Goal: Task Accomplishment & Management: Manage account settings

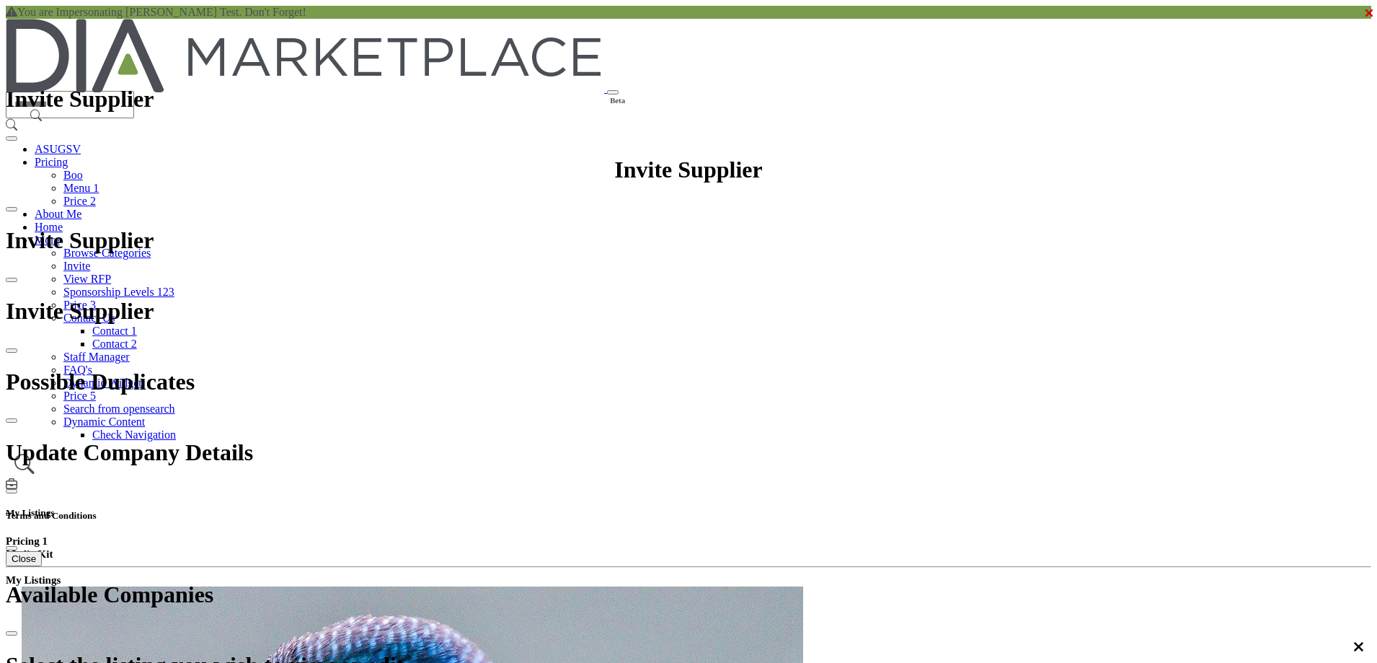
click at [974, 507] on h5 "My Listings" at bounding box center [689, 513] width 1366 height 12
click at [976, 507] on h5 "My Listings" at bounding box center [689, 513] width 1366 height 12
click at [981, 507] on h5 "My Listings" at bounding box center [689, 513] width 1366 height 12
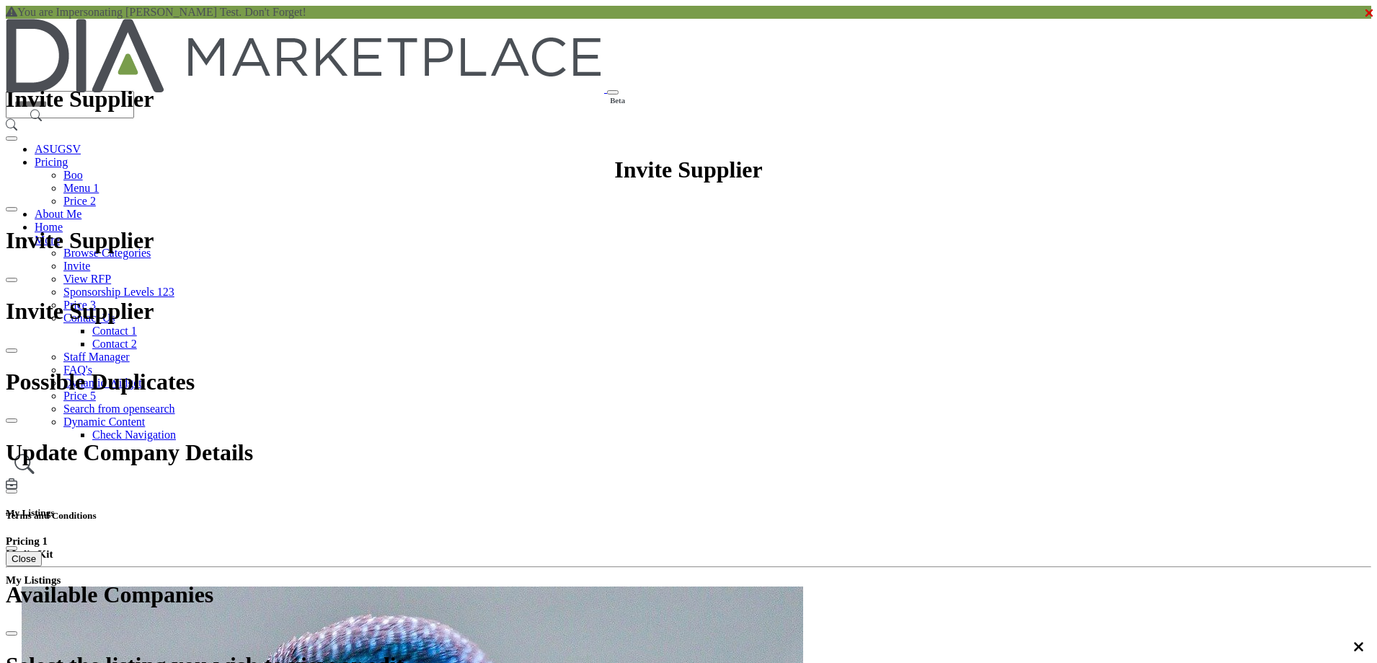
click at [981, 507] on h5 "My Listings" at bounding box center [689, 513] width 1366 height 12
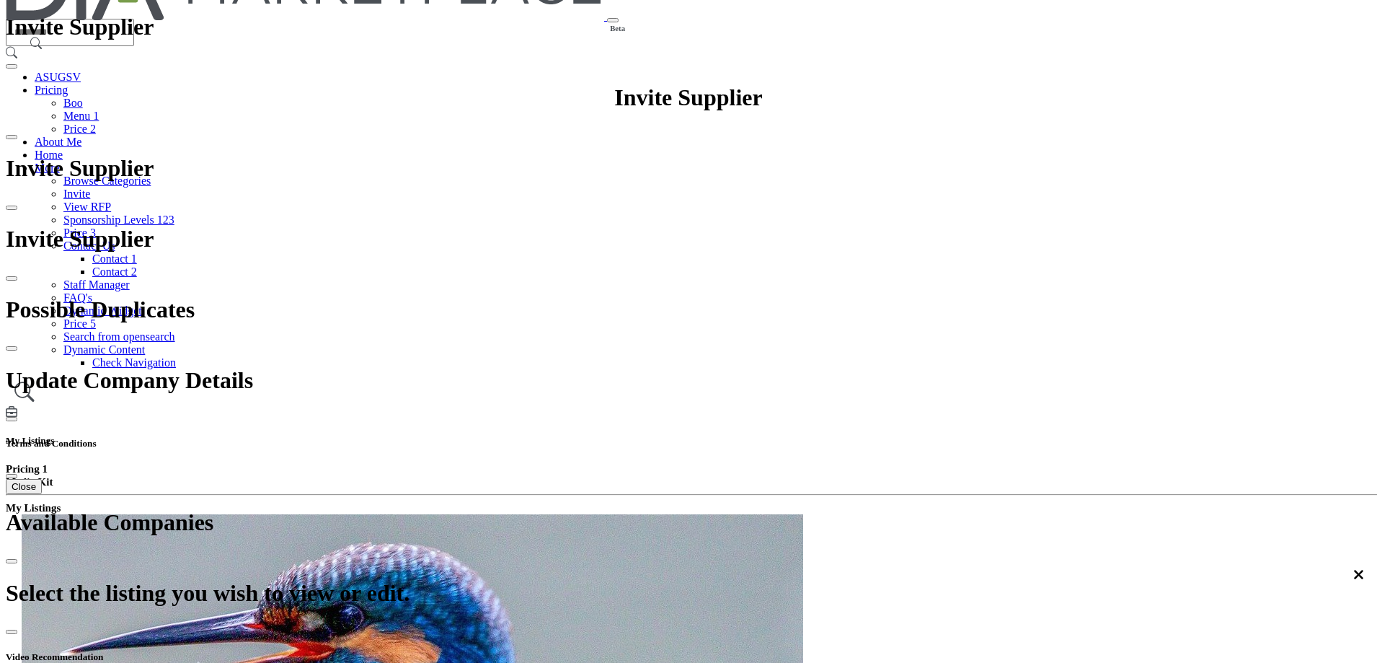
scroll to position [543, 0]
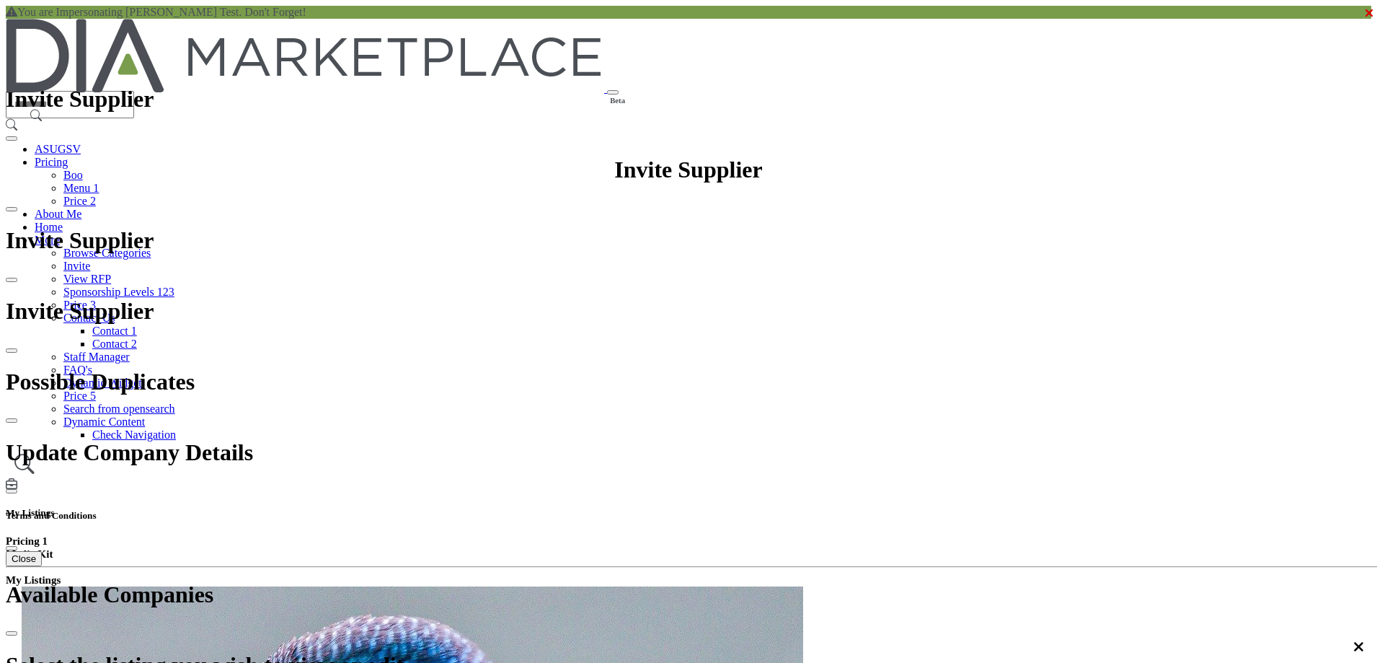
click at [981, 507] on h5 "My Listings" at bounding box center [689, 513] width 1366 height 12
click at [975, 507] on h5 "My Listings" at bounding box center [689, 513] width 1366 height 12
click at [984, 507] on h5 "My Listings" at bounding box center [689, 513] width 1366 height 12
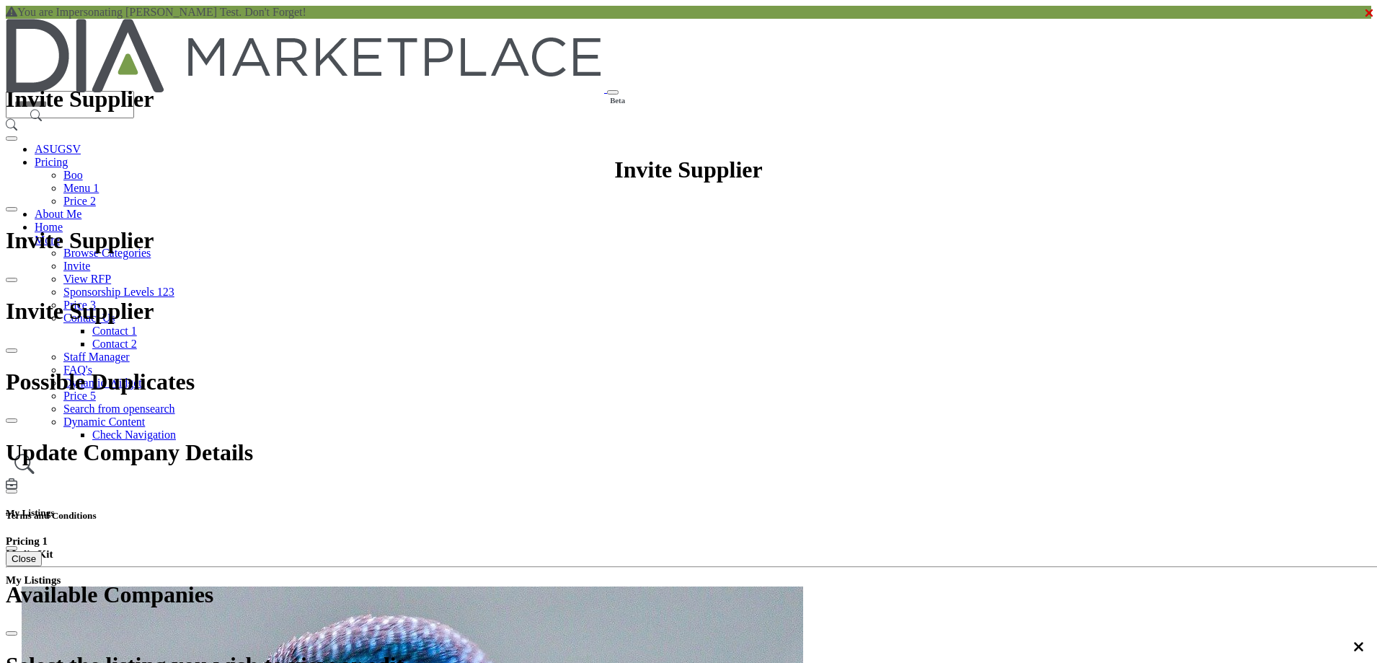
click at [984, 507] on h5 "My Listings" at bounding box center [689, 513] width 1366 height 12
click at [968, 507] on h5 "My Listings" at bounding box center [689, 513] width 1366 height 12
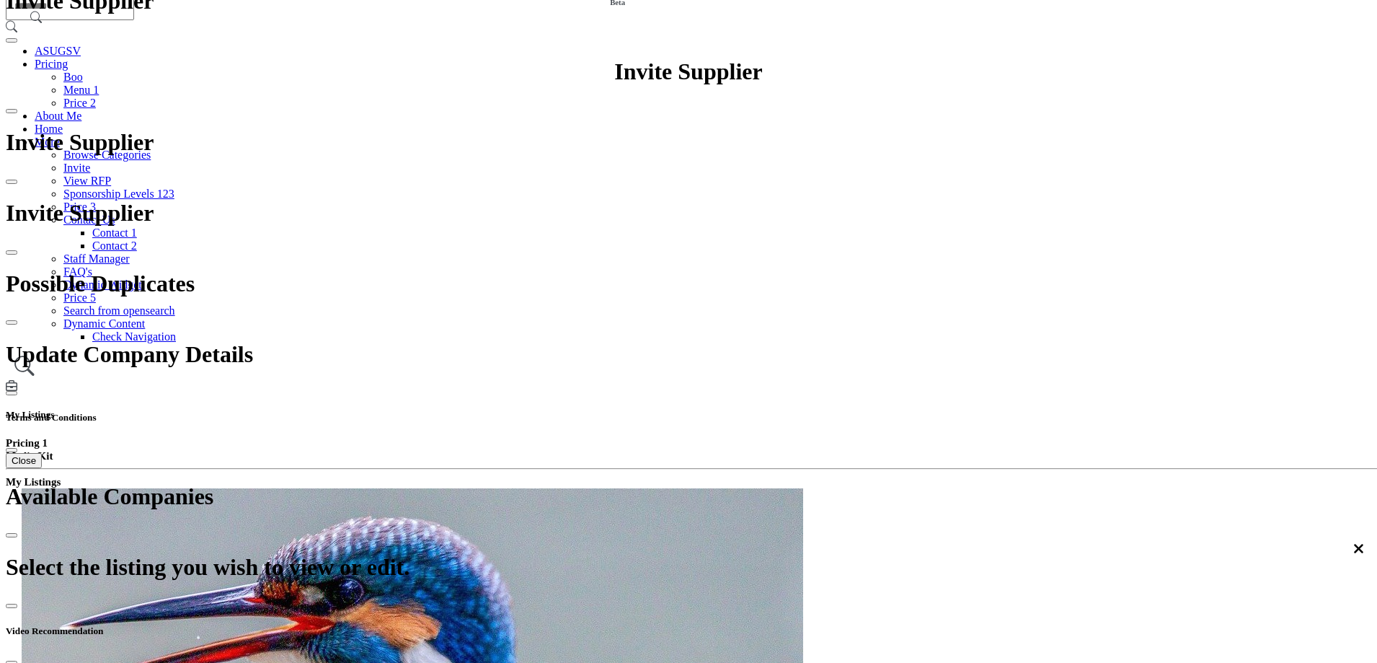
scroll to position [72, 0]
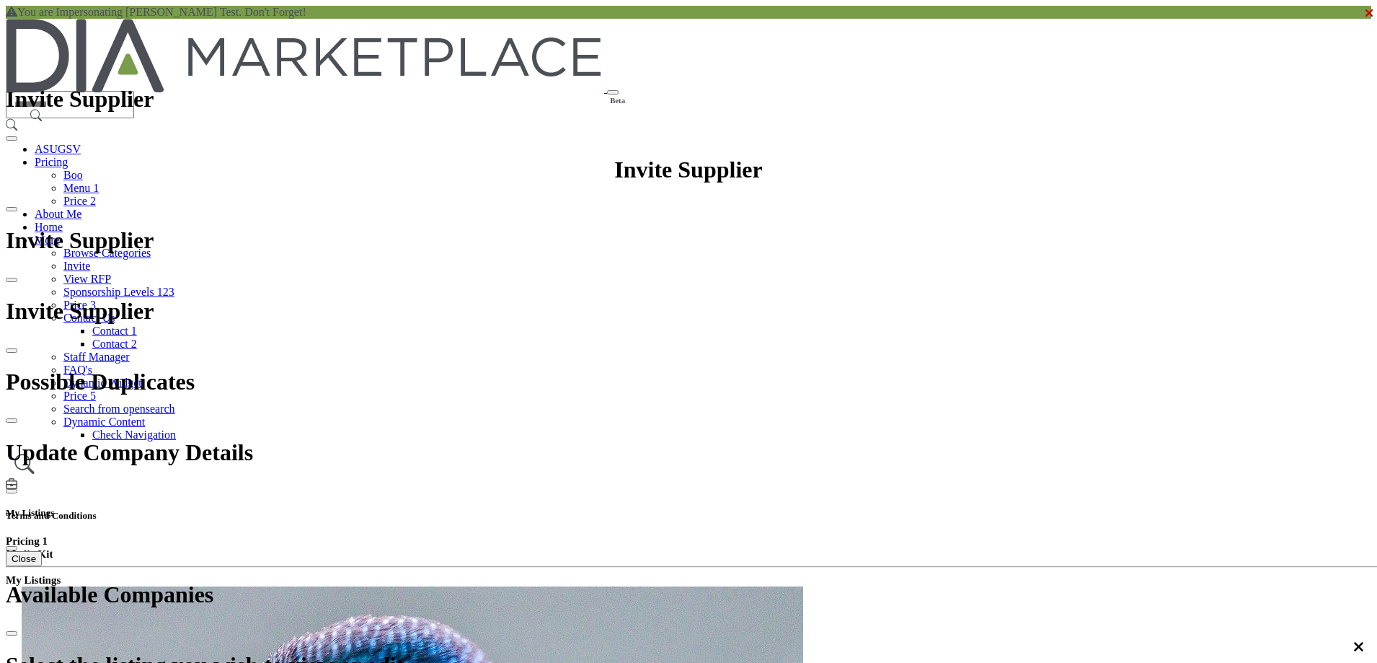
click at [976, 507] on h5 "My Listings" at bounding box center [689, 513] width 1366 height 12
click at [0, 0] on div at bounding box center [0, 0] width 0 height 0
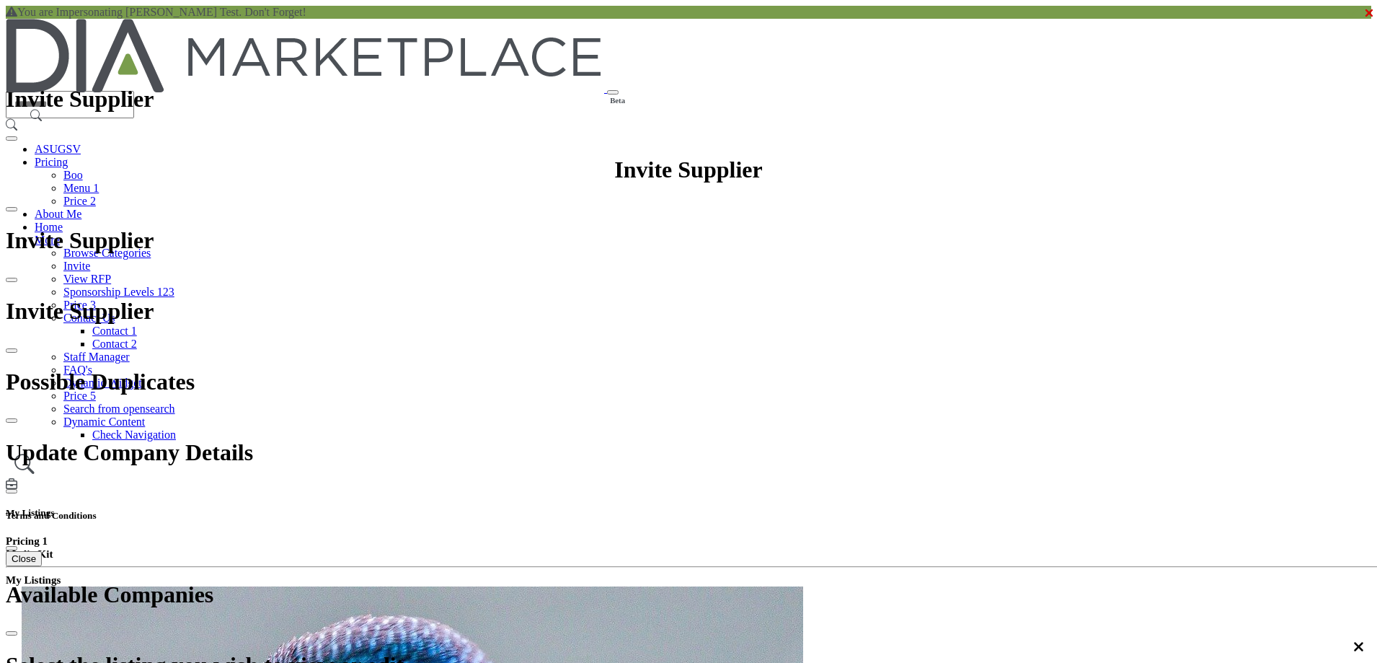
click at [979, 507] on h5 "My Listings" at bounding box center [689, 513] width 1366 height 12
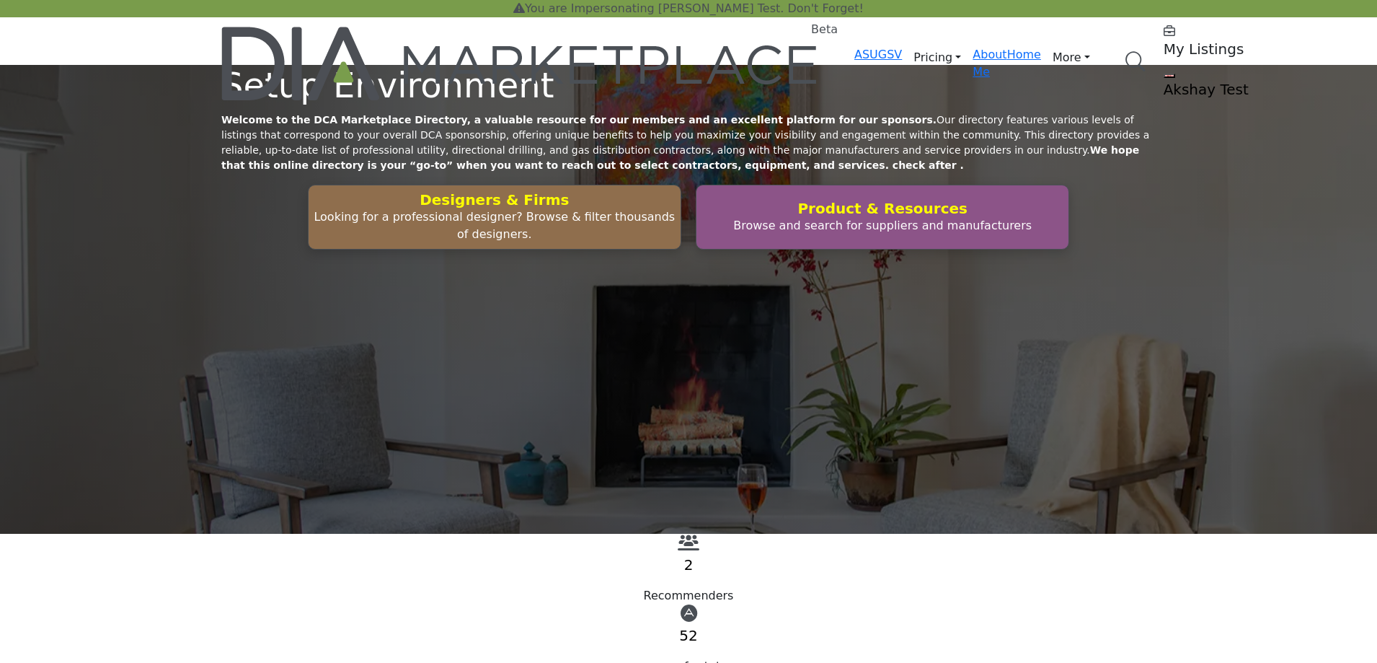
click at [1164, 45] on h5 "My Listings" at bounding box center [1254, 48] width 180 height 17
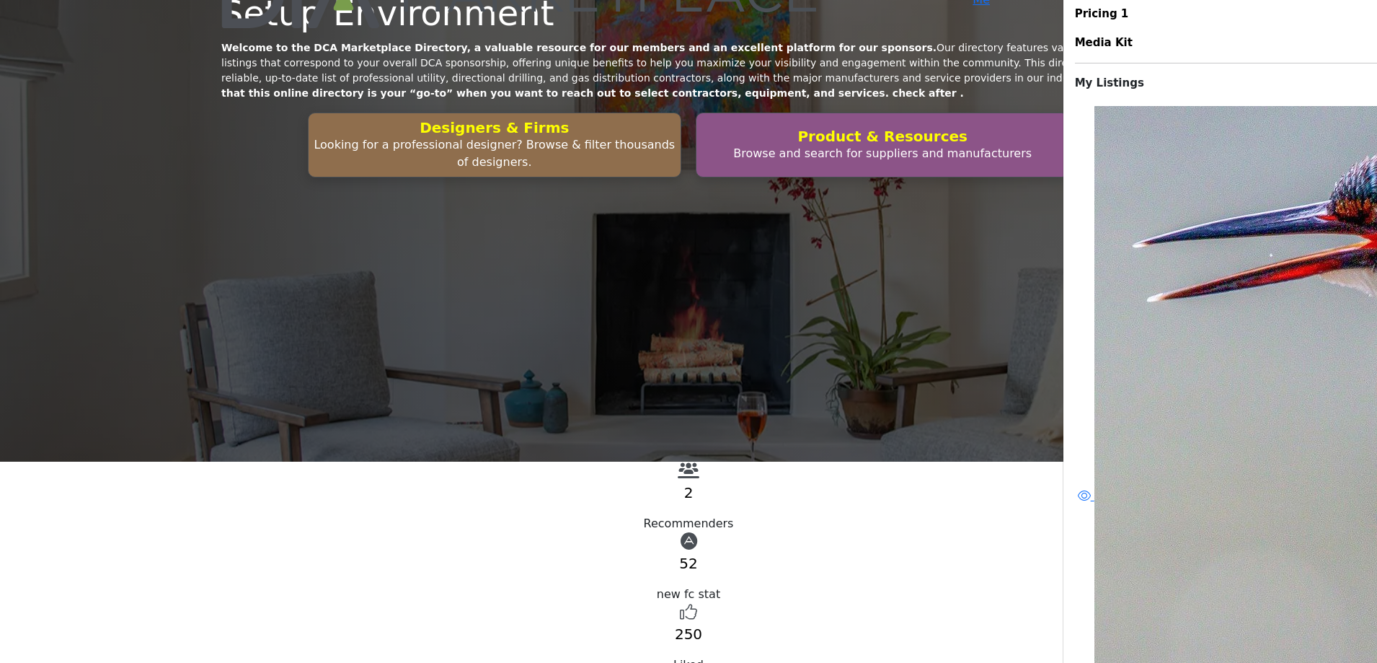
scroll to position [69, 0]
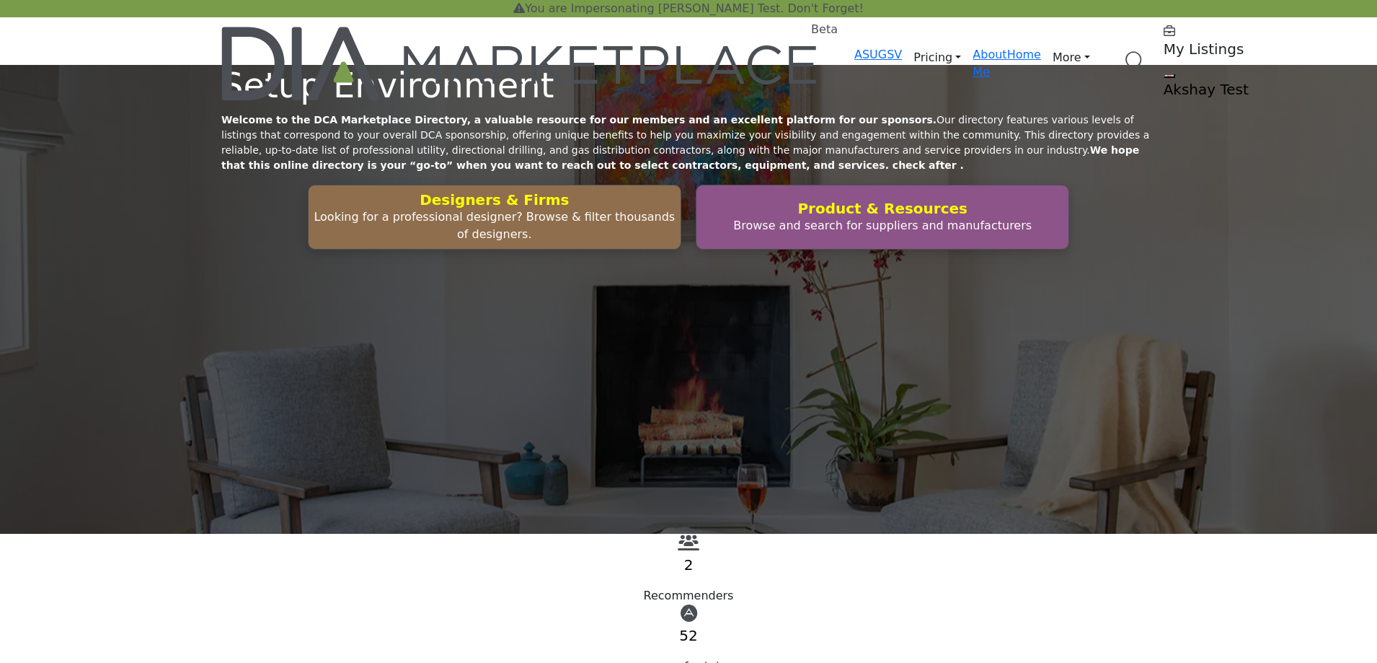
click at [1164, 44] on h5 "My Listings" at bounding box center [1254, 48] width 180 height 17
click at [1164, 45] on h5 "My Listings" at bounding box center [1254, 48] width 180 height 17
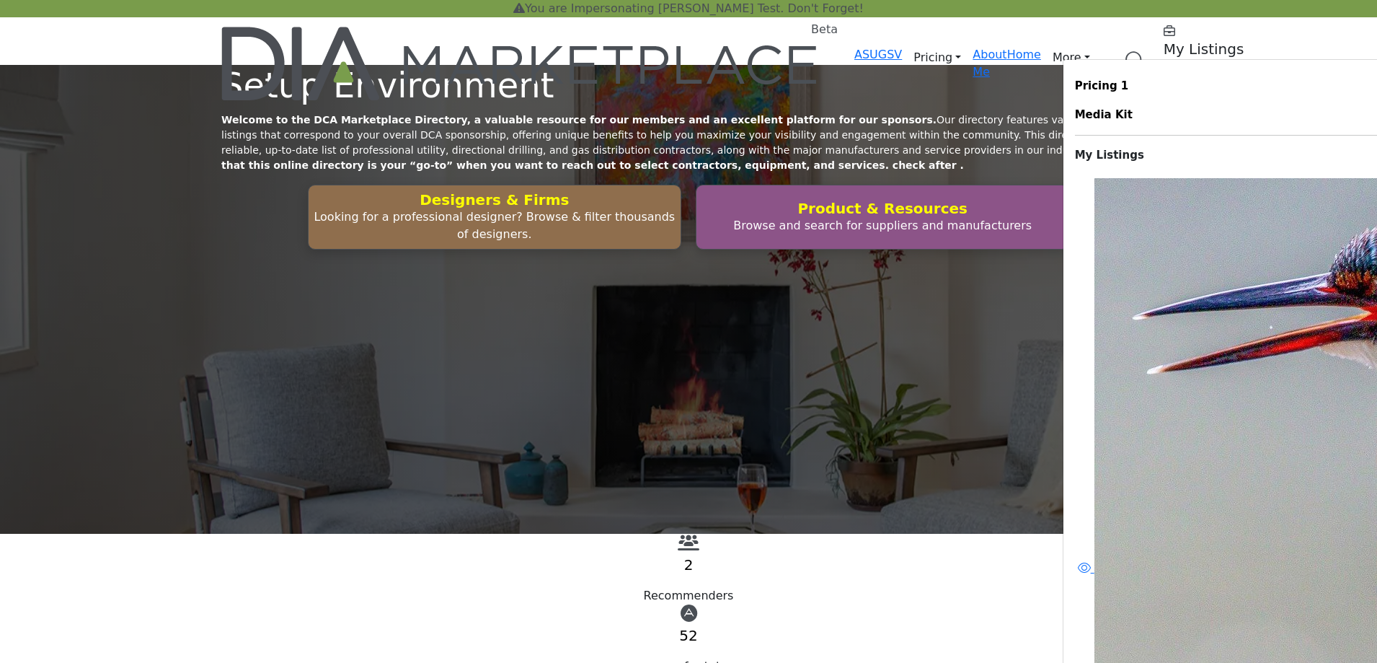
scroll to position [97, 0]
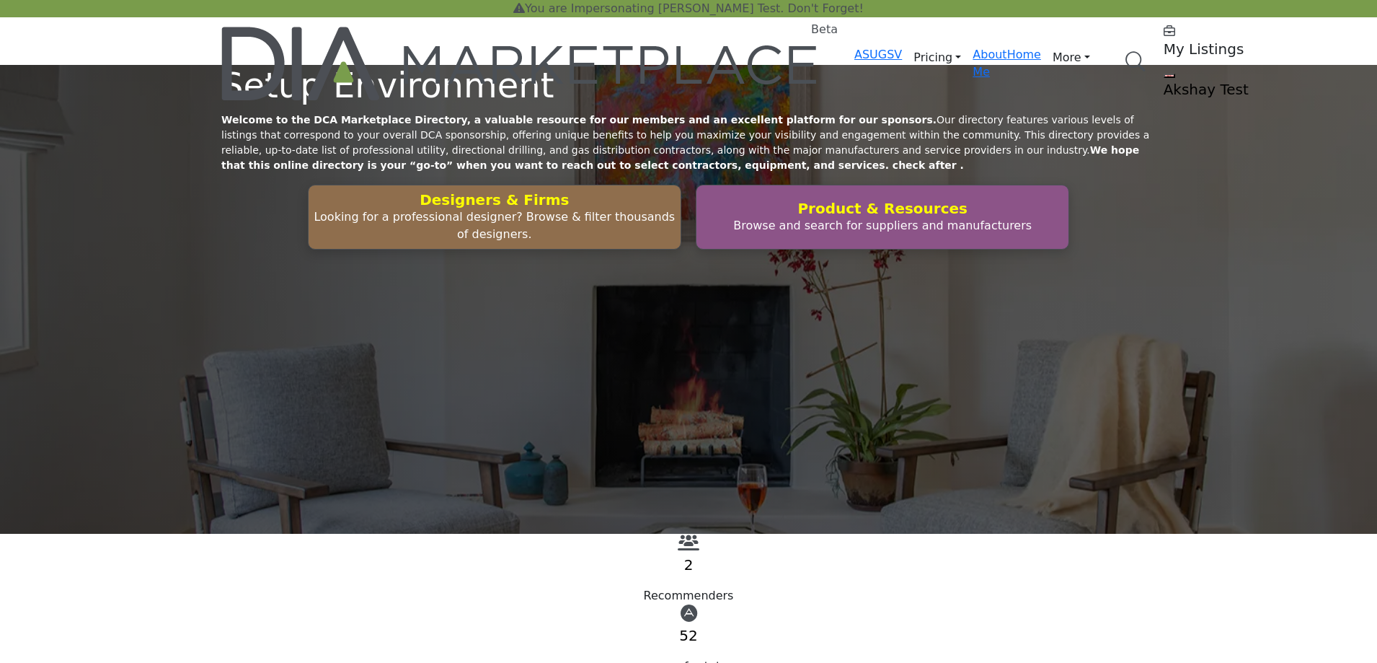
click at [1164, 46] on h5 "My Listings" at bounding box center [1254, 48] width 180 height 17
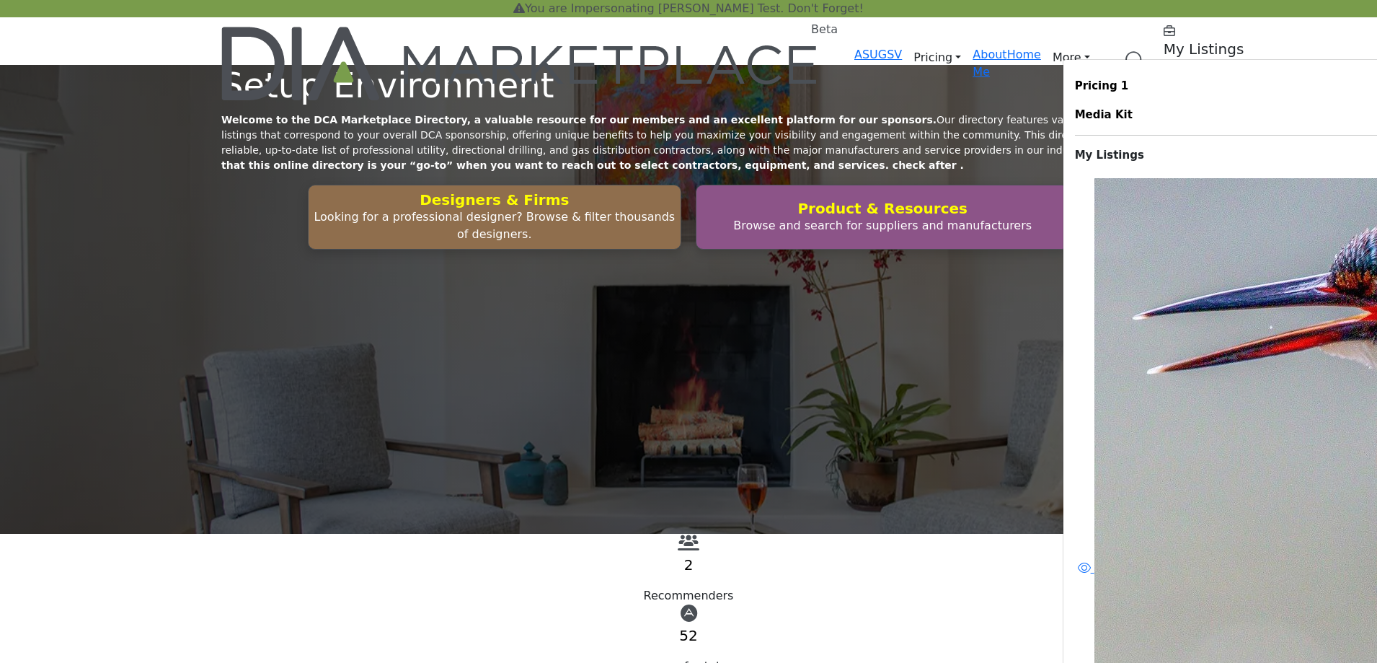
scroll to position [97, 0]
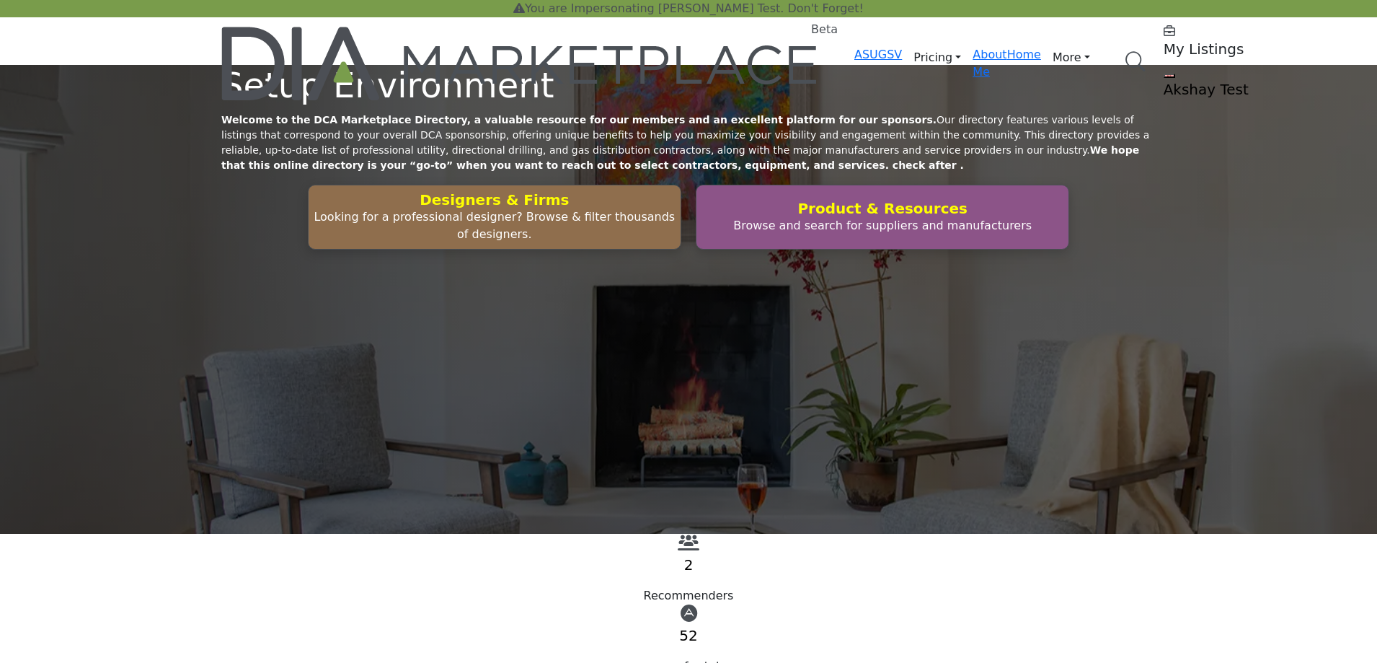
click at [1164, 42] on h5 "My Listings" at bounding box center [1254, 48] width 180 height 17
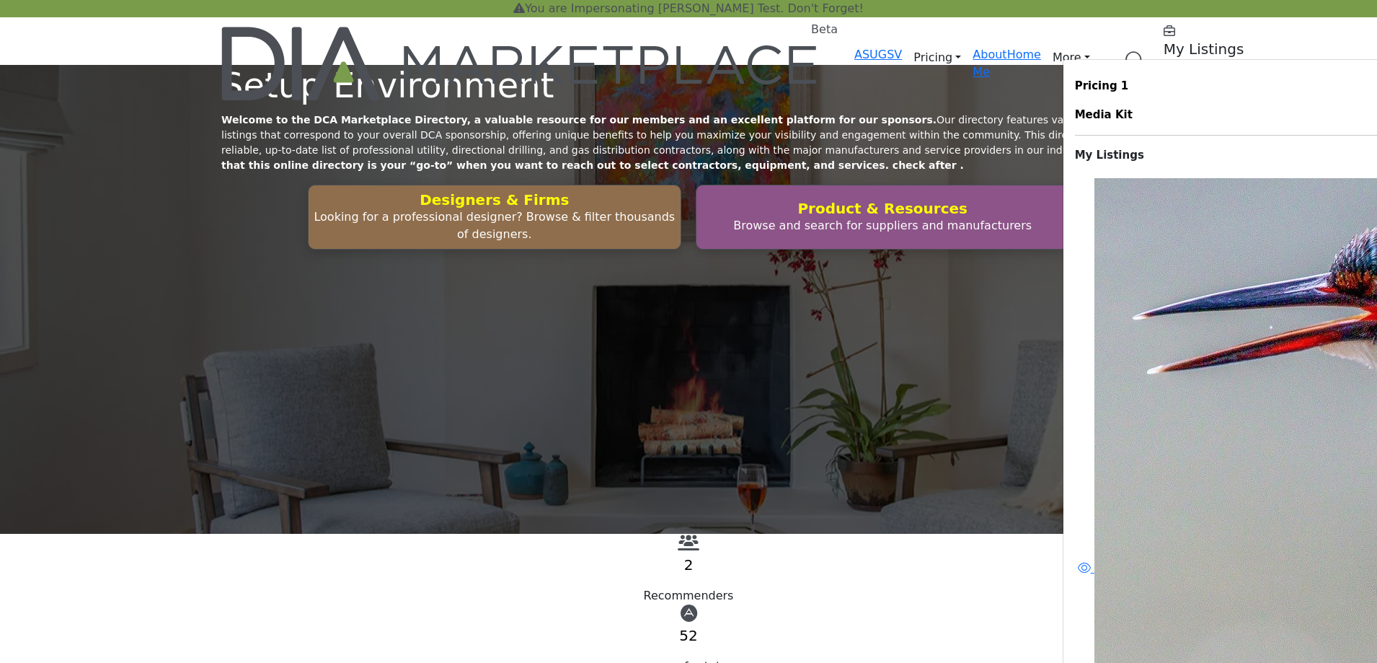
scroll to position [97, 0]
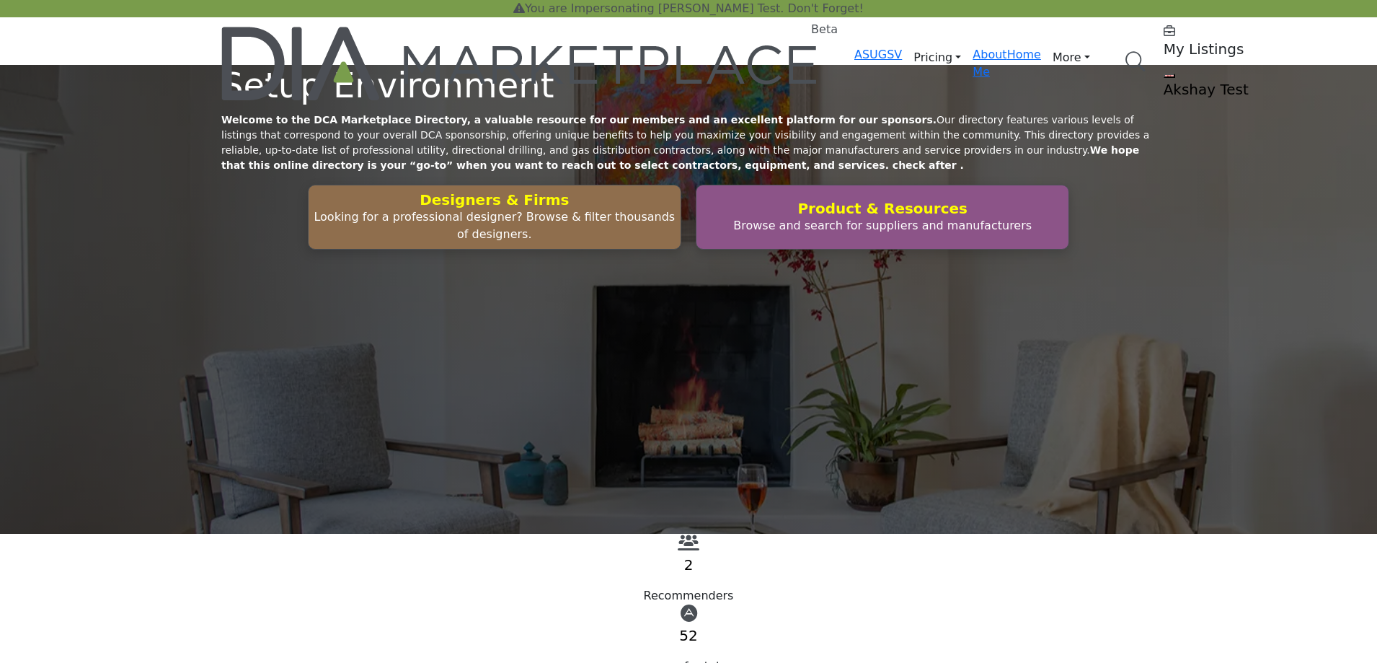
click at [1164, 41] on h5 "My Listings" at bounding box center [1254, 48] width 180 height 17
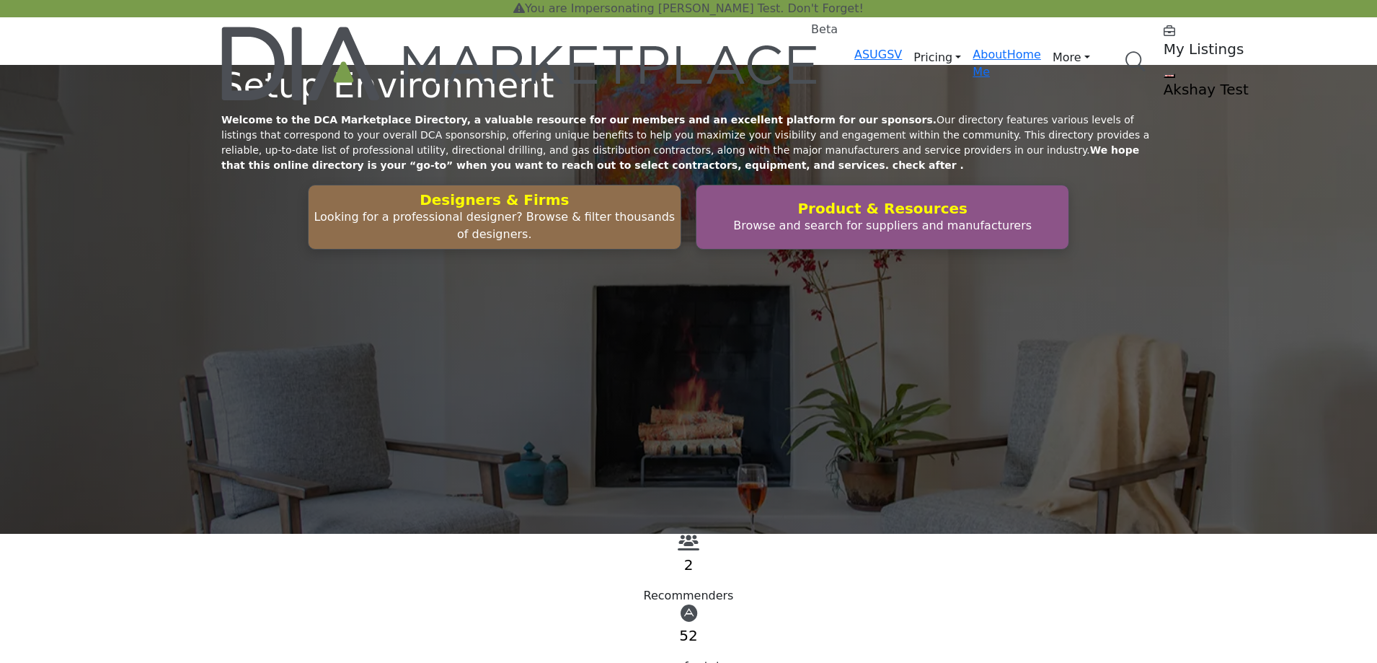
click at [1164, 43] on h5 "My Listings" at bounding box center [1254, 48] width 180 height 17
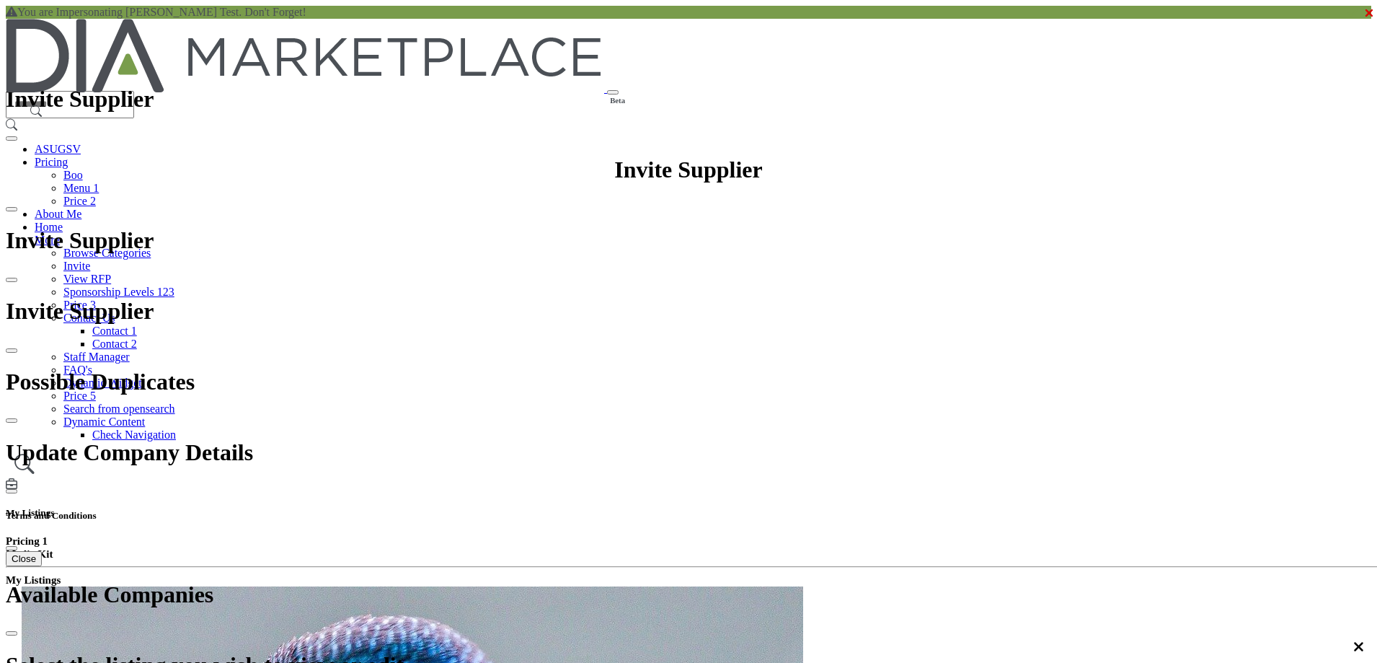
click at [976, 507] on h5 "My Listings" at bounding box center [689, 513] width 1366 height 12
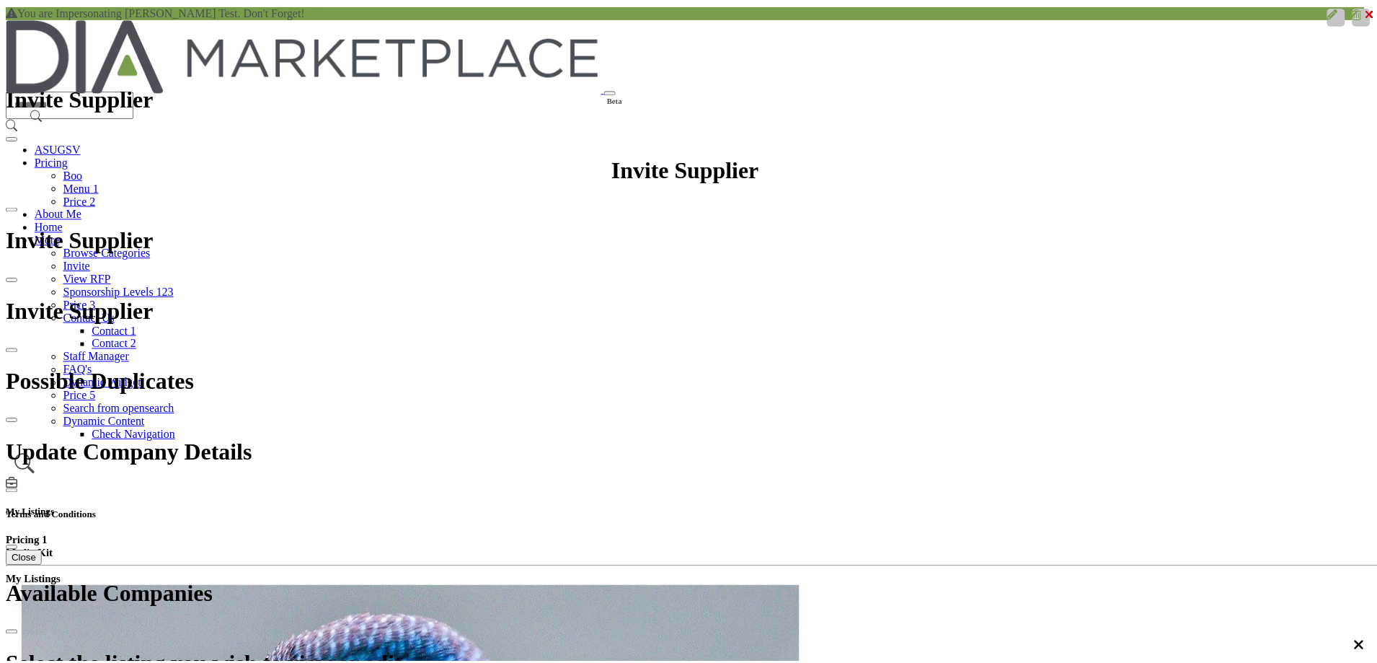
scroll to position [0, 0]
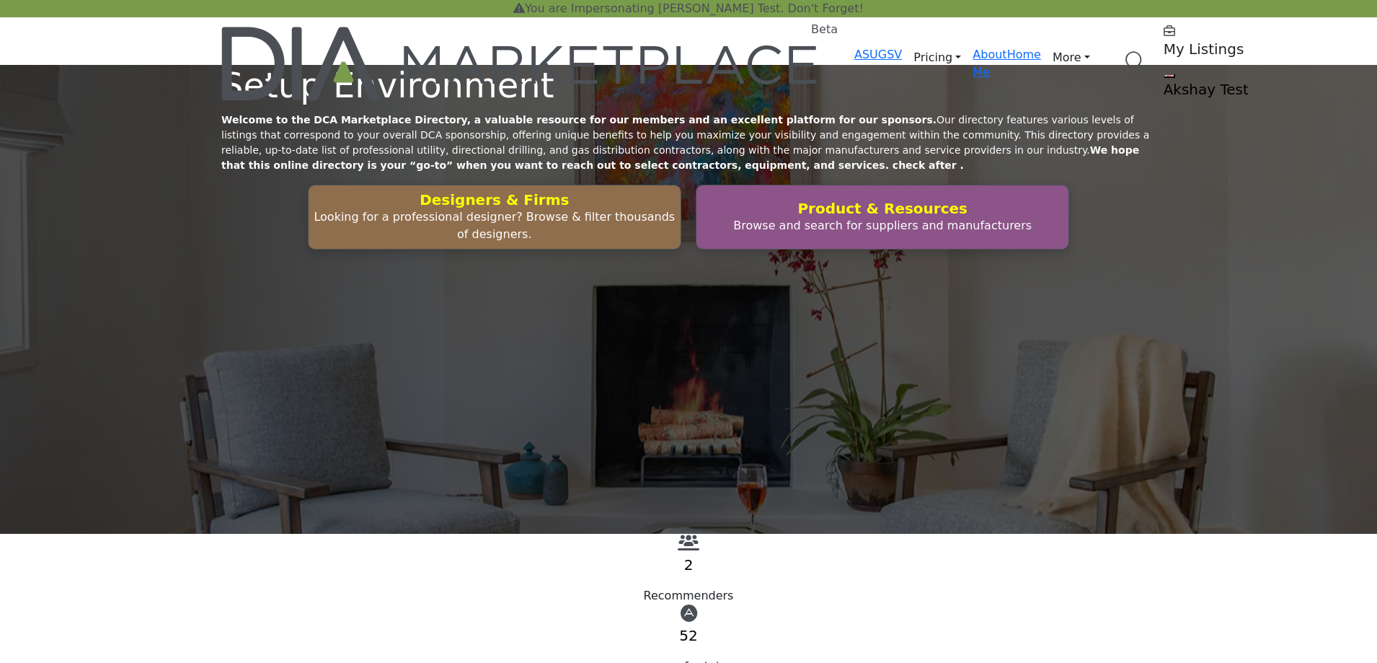
click at [1164, 40] on h5 "My Listings" at bounding box center [1254, 48] width 180 height 17
click at [1164, 45] on h5 "My Listings" at bounding box center [1254, 48] width 180 height 17
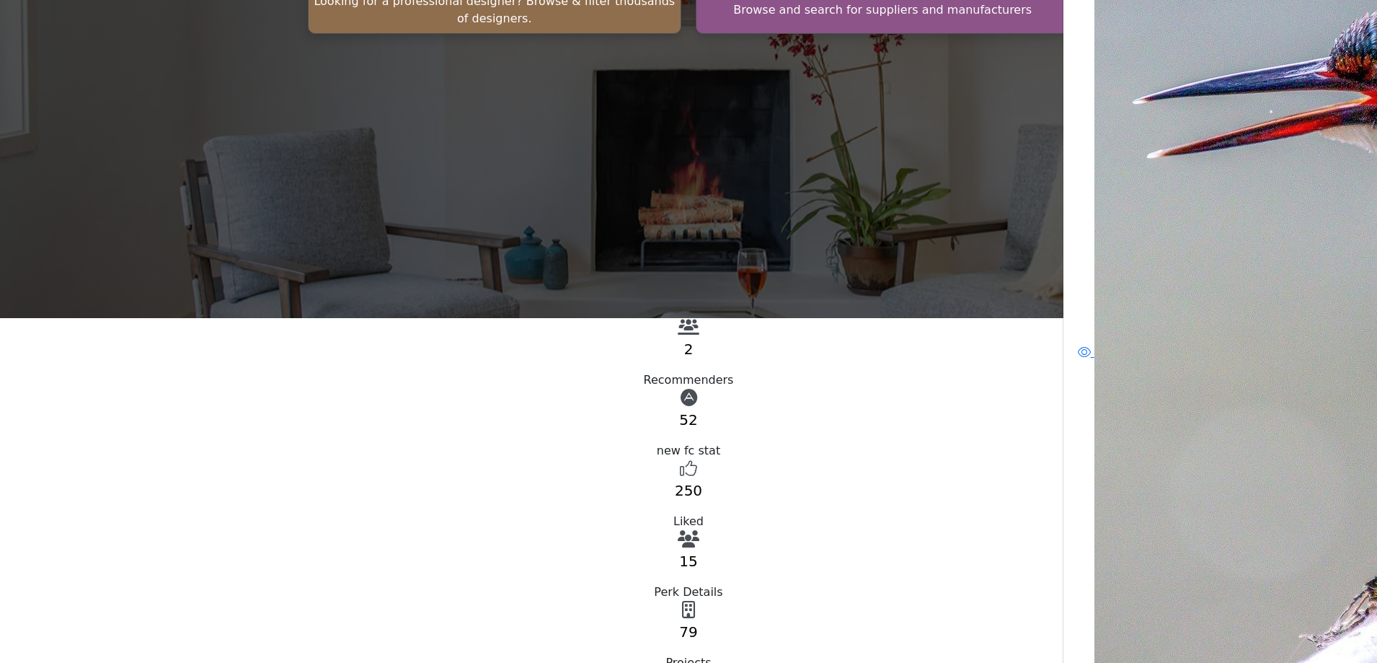
scroll to position [72, 0]
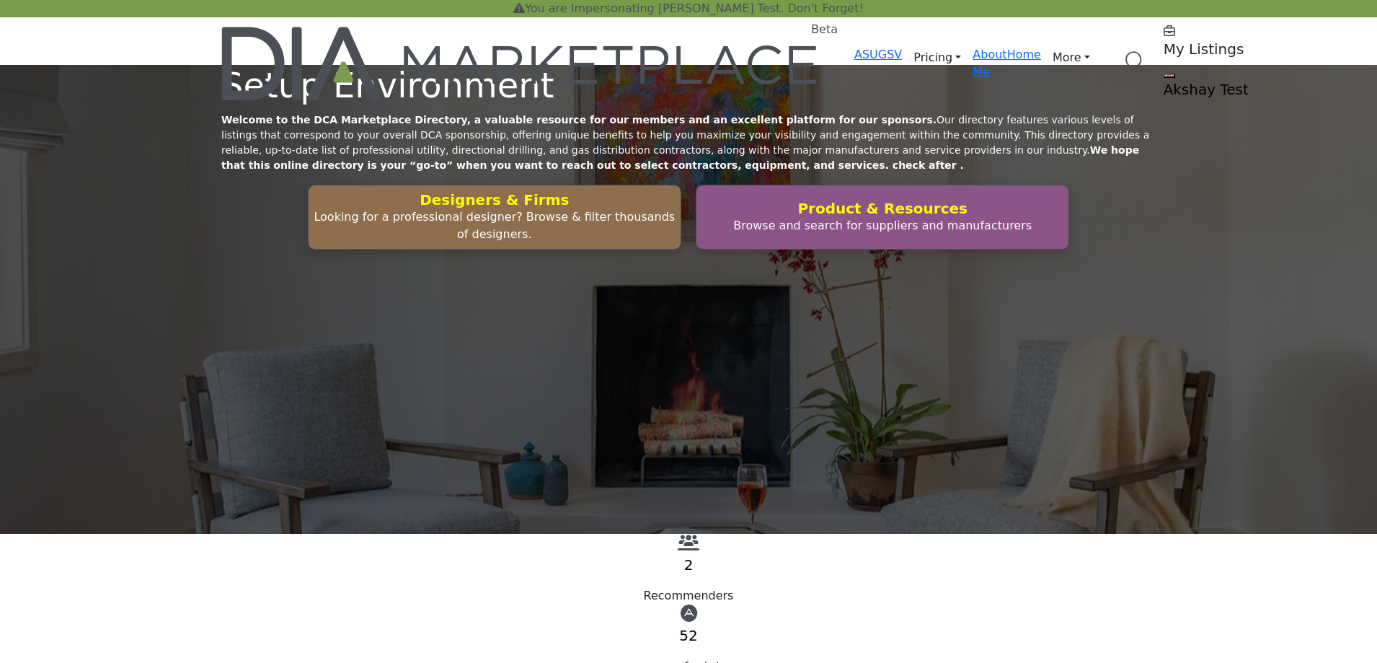
click at [1164, 40] on h5 "My Listings" at bounding box center [1254, 48] width 180 height 17
click at [1164, 45] on h5 "My Listings" at bounding box center [1254, 48] width 180 height 17
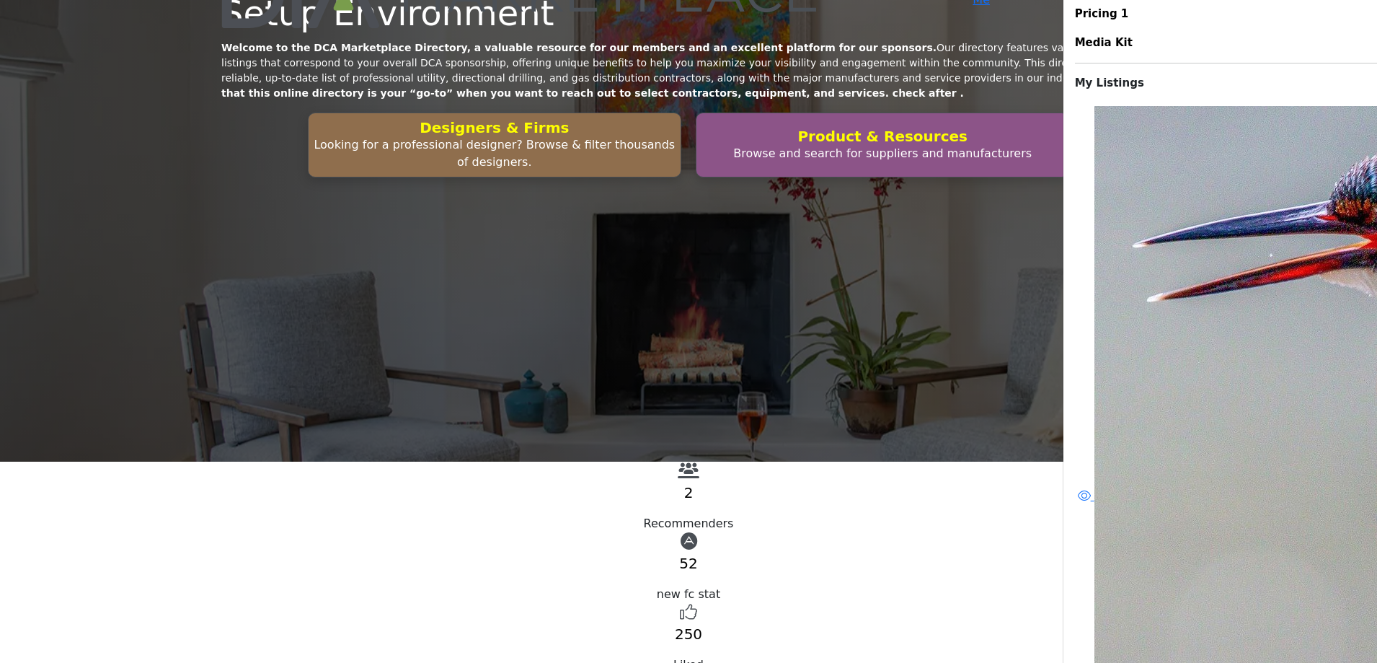
scroll to position [53, 0]
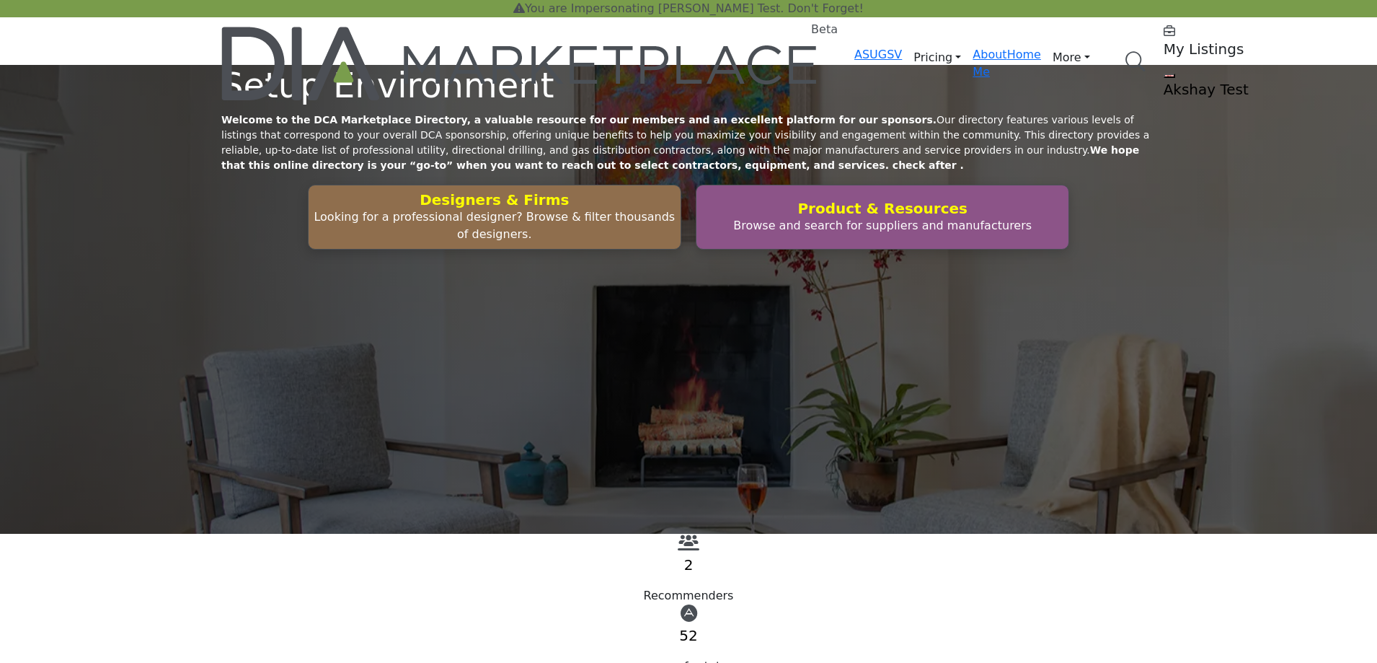
click at [1164, 43] on h5 "My Listings" at bounding box center [1254, 48] width 180 height 17
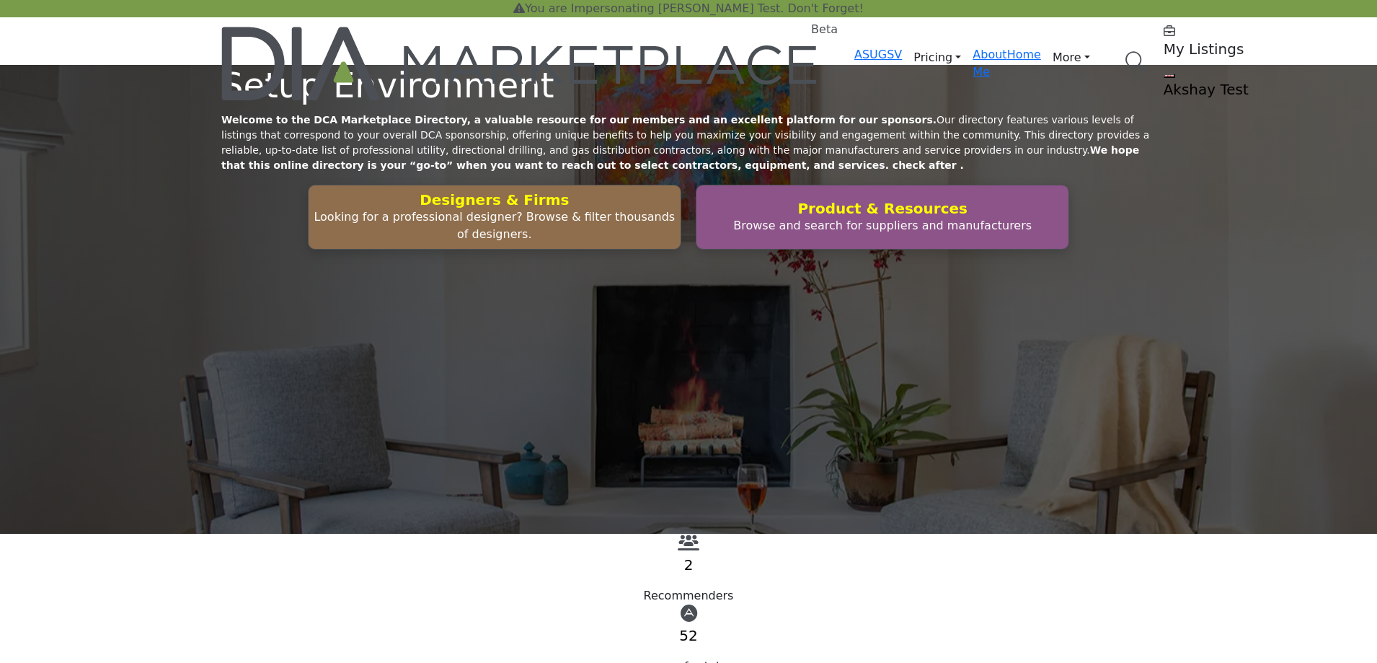
click at [1164, 74] on profile-featured-549c3f08-1abc-42e2-92e0-eb85dea1bc4f "Show hide supplier dropdown" at bounding box center [1170, 76] width 12 height 4
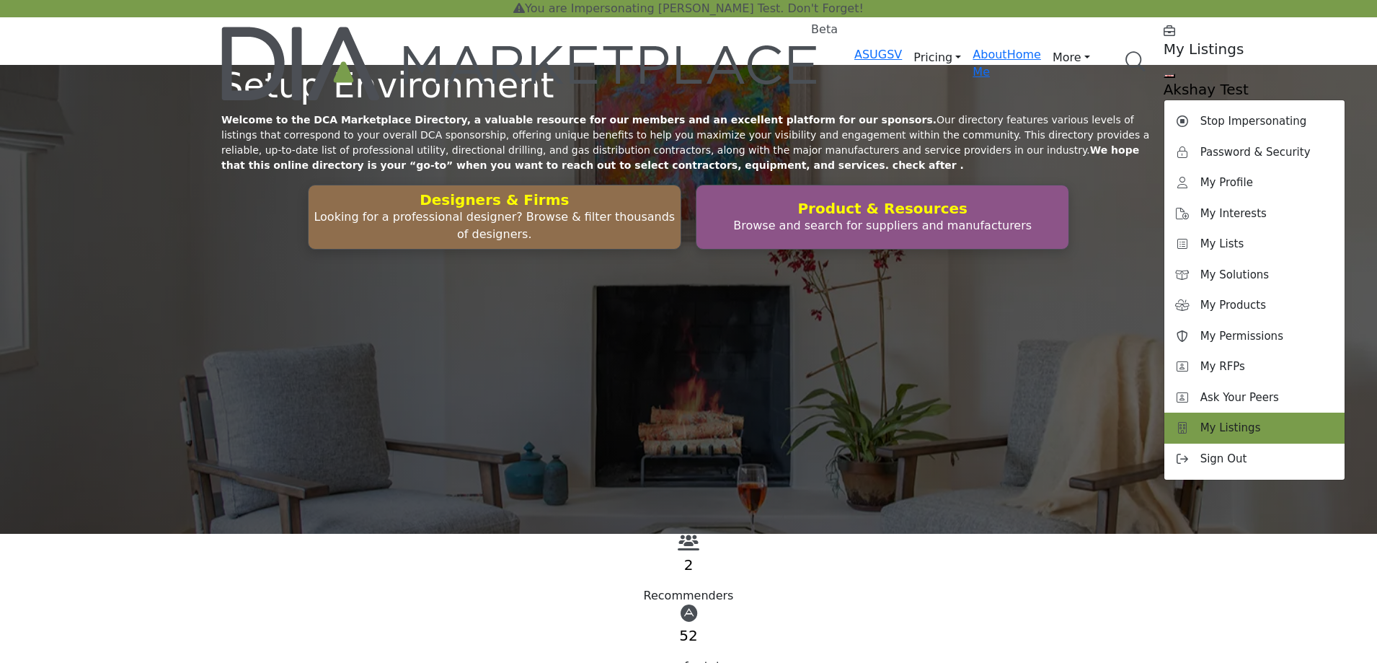
click at [1201, 420] on span "My Listings" at bounding box center [1231, 428] width 61 height 17
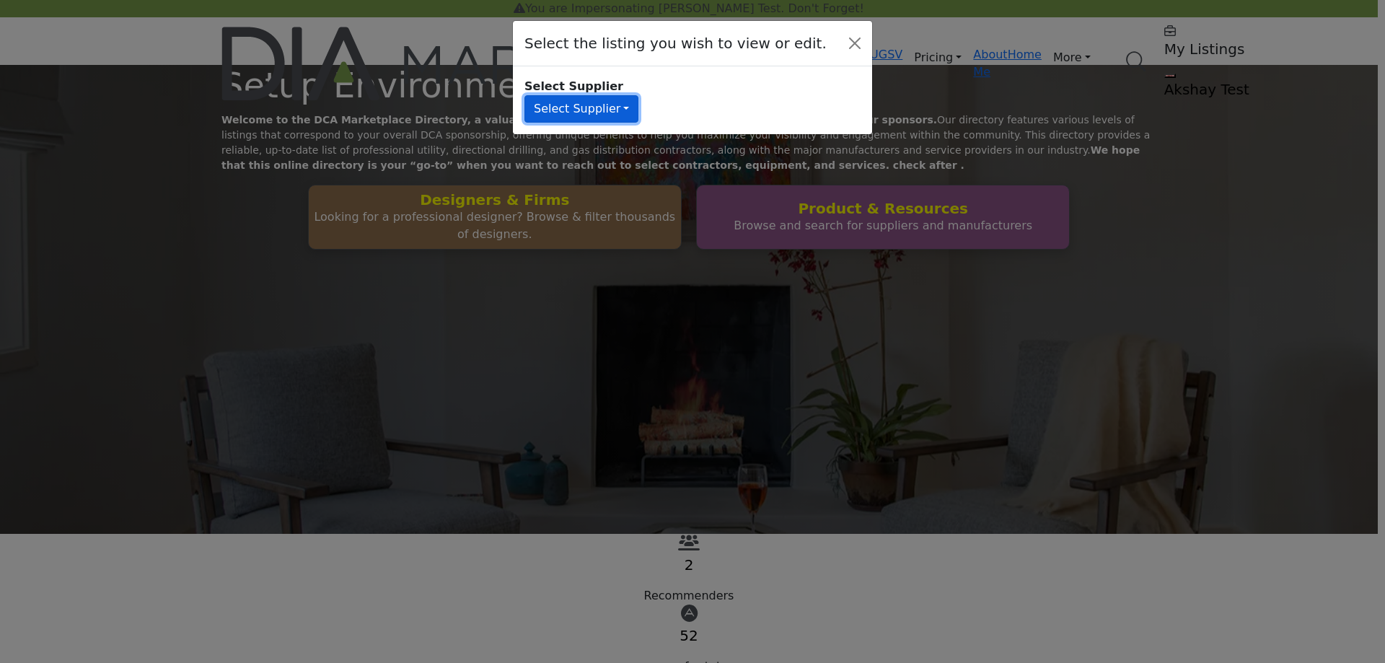
click at [588, 98] on button "Select Supplier" at bounding box center [581, 108] width 114 height 27
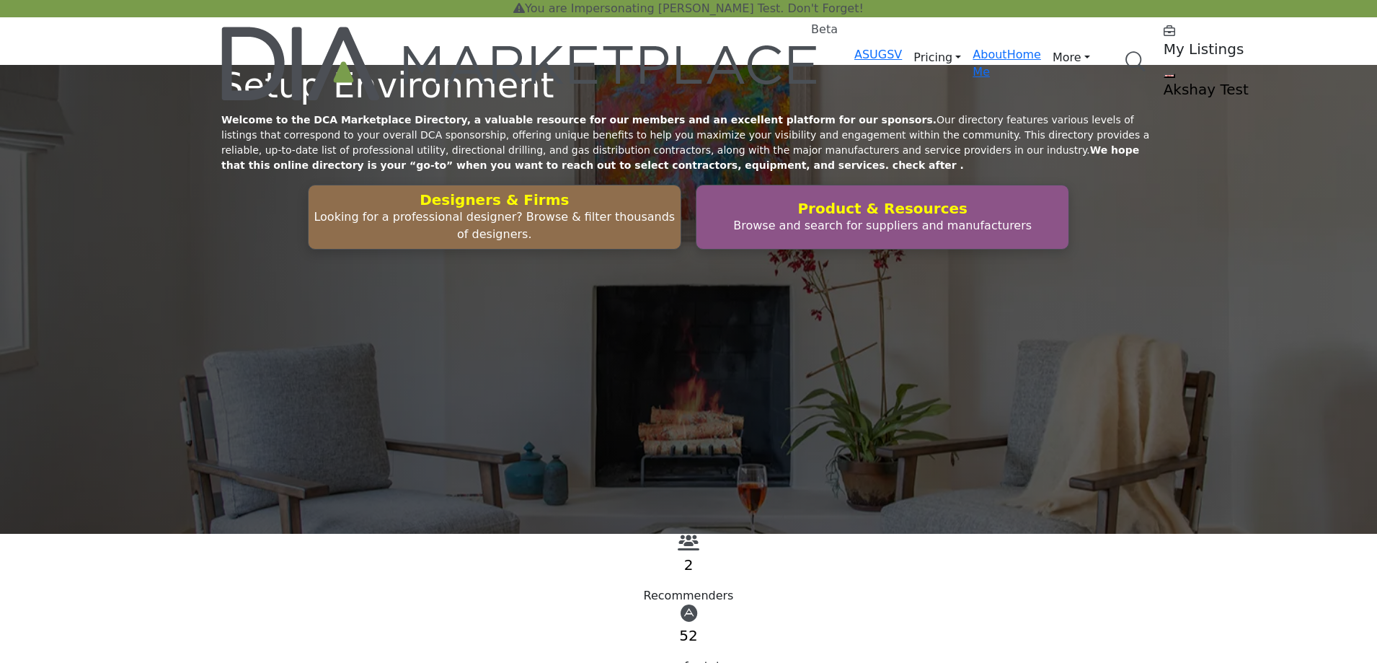
click at [1164, 49] on h5 "My Listings" at bounding box center [1254, 48] width 180 height 17
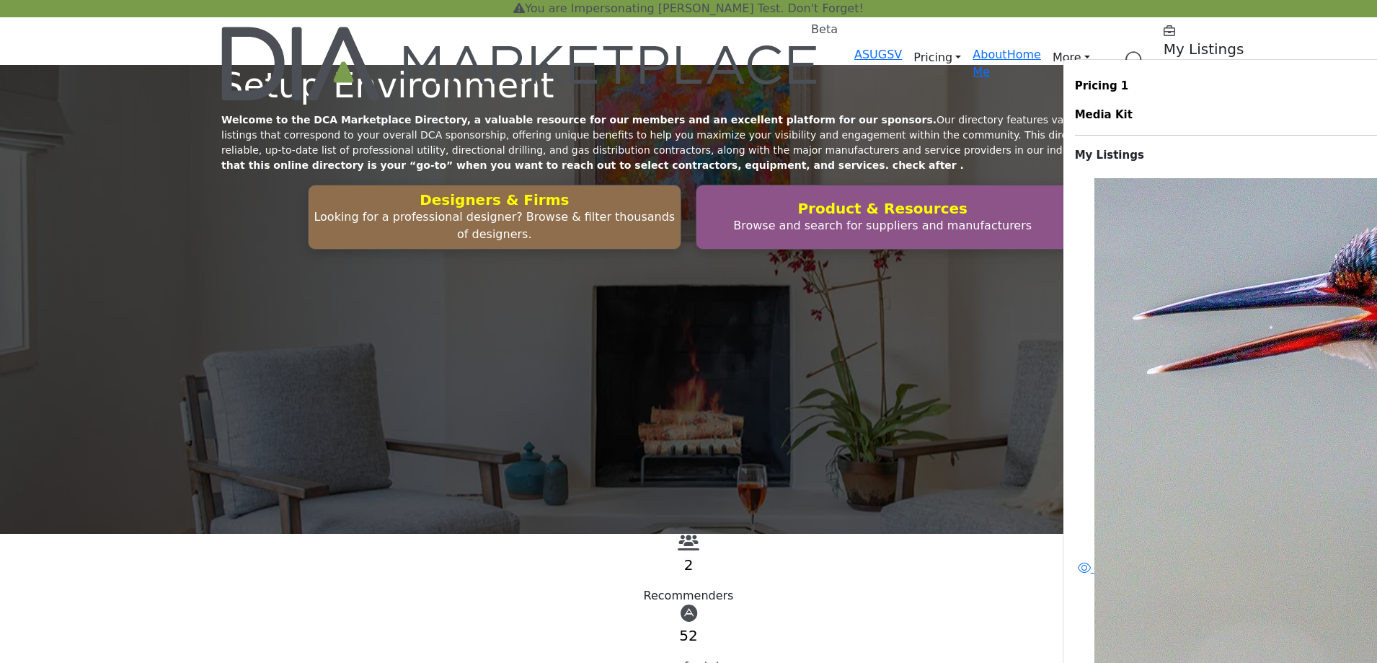
click at [1164, 74] on profile-featured-549c3f08-1abc-42e2-92e0-eb85dea1bc4f "Show hide supplier dropdown" at bounding box center [1170, 76] width 12 height 4
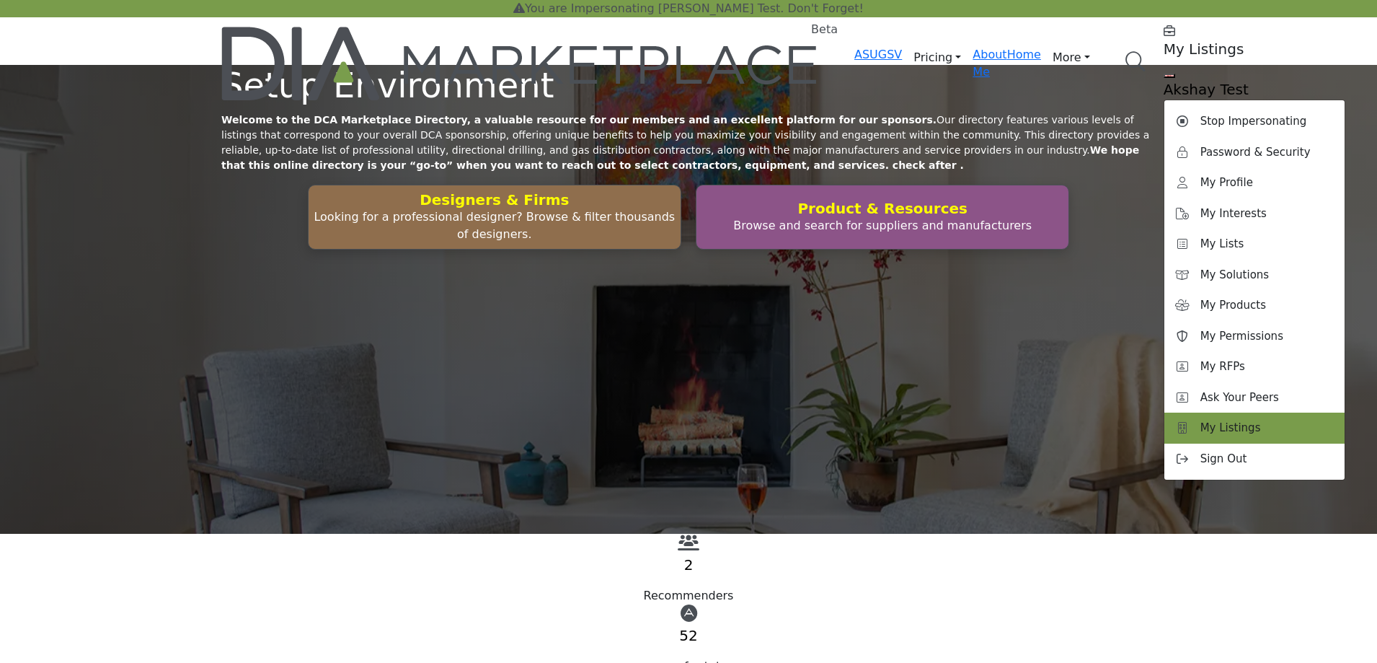
click at [1201, 420] on span "My Listings" at bounding box center [1231, 428] width 61 height 17
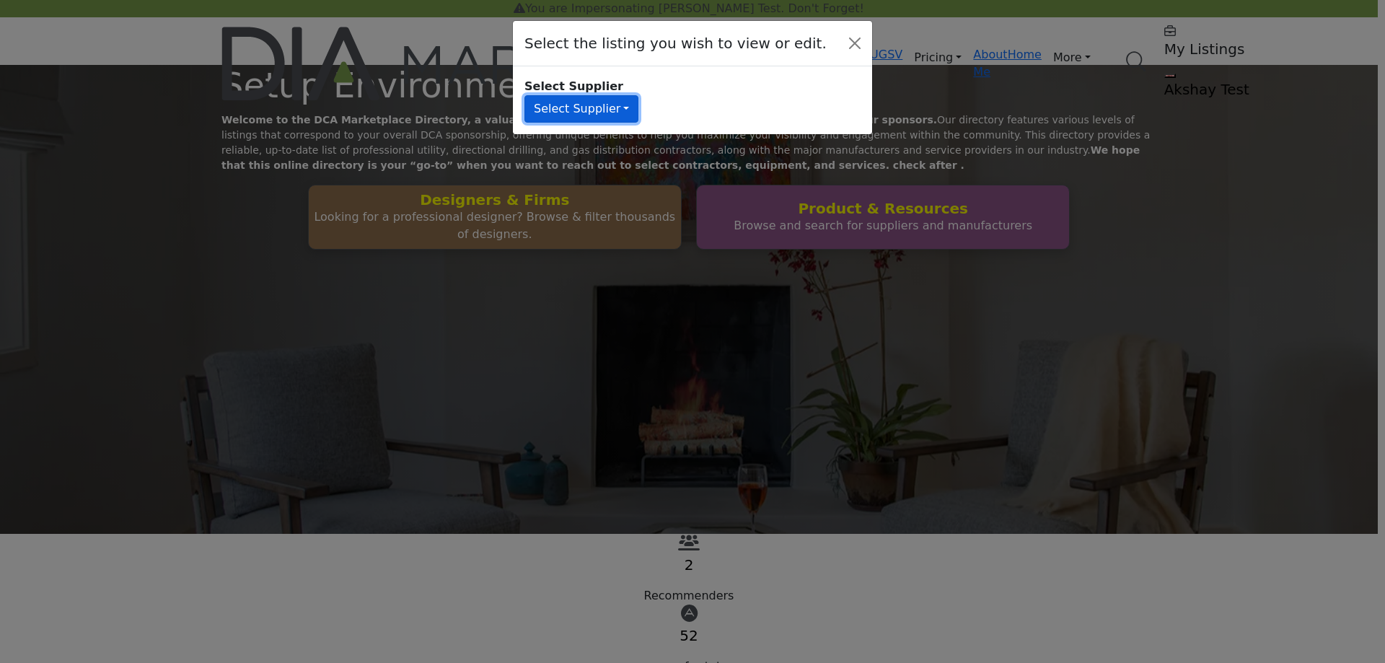
click at [578, 100] on button "Select Supplier" at bounding box center [581, 108] width 114 height 27
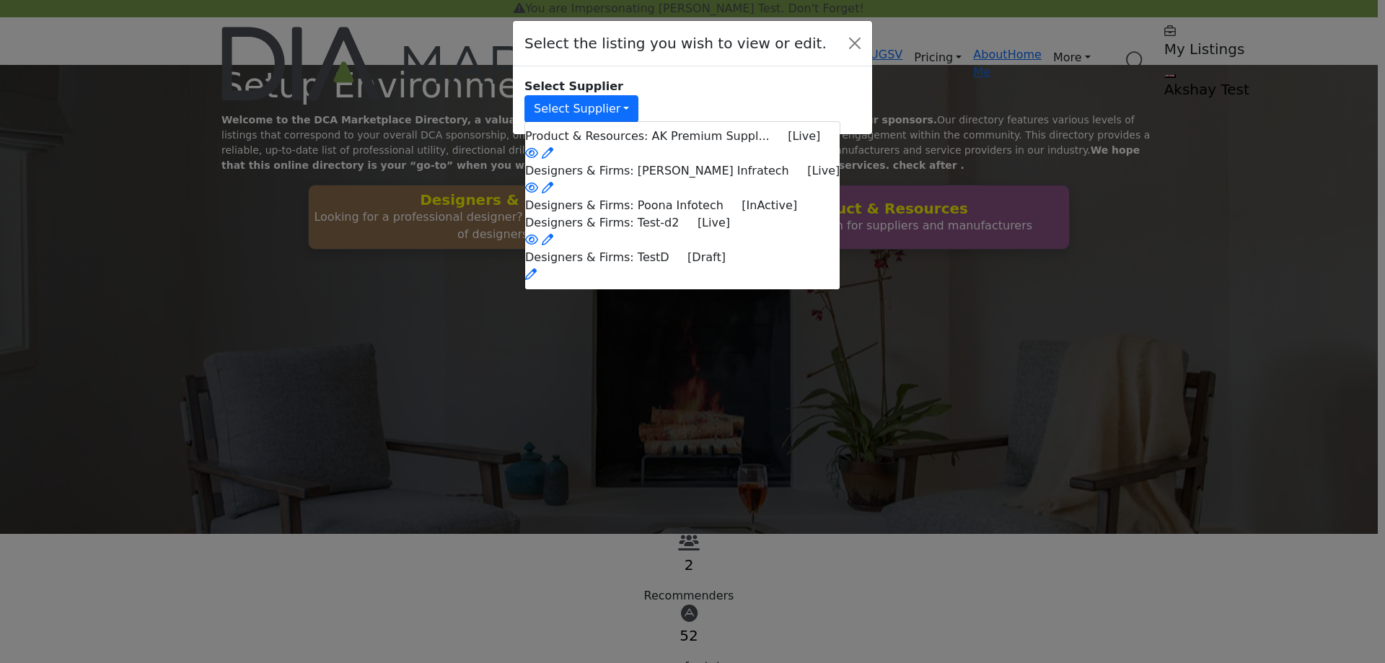
click at [700, 78] on div "Select Supplier" at bounding box center [683, 86] width 319 height 17
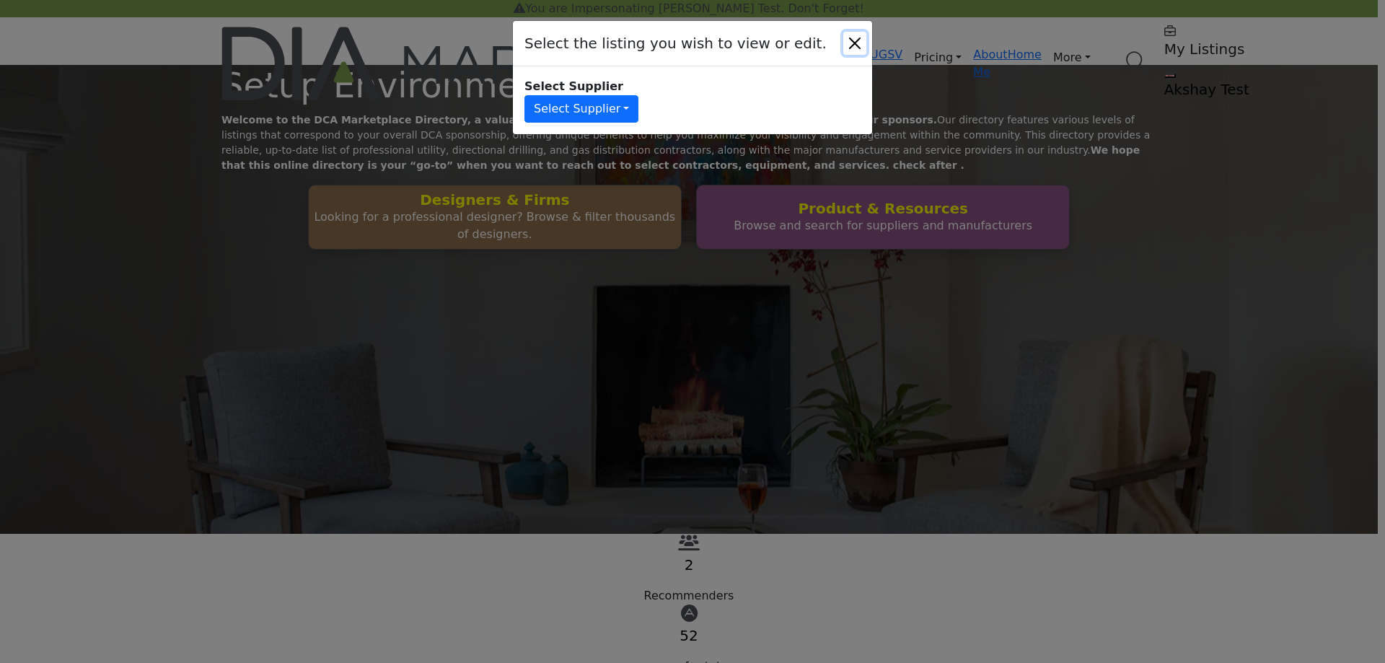
click at [857, 33] on button "Close" at bounding box center [854, 43] width 23 height 23
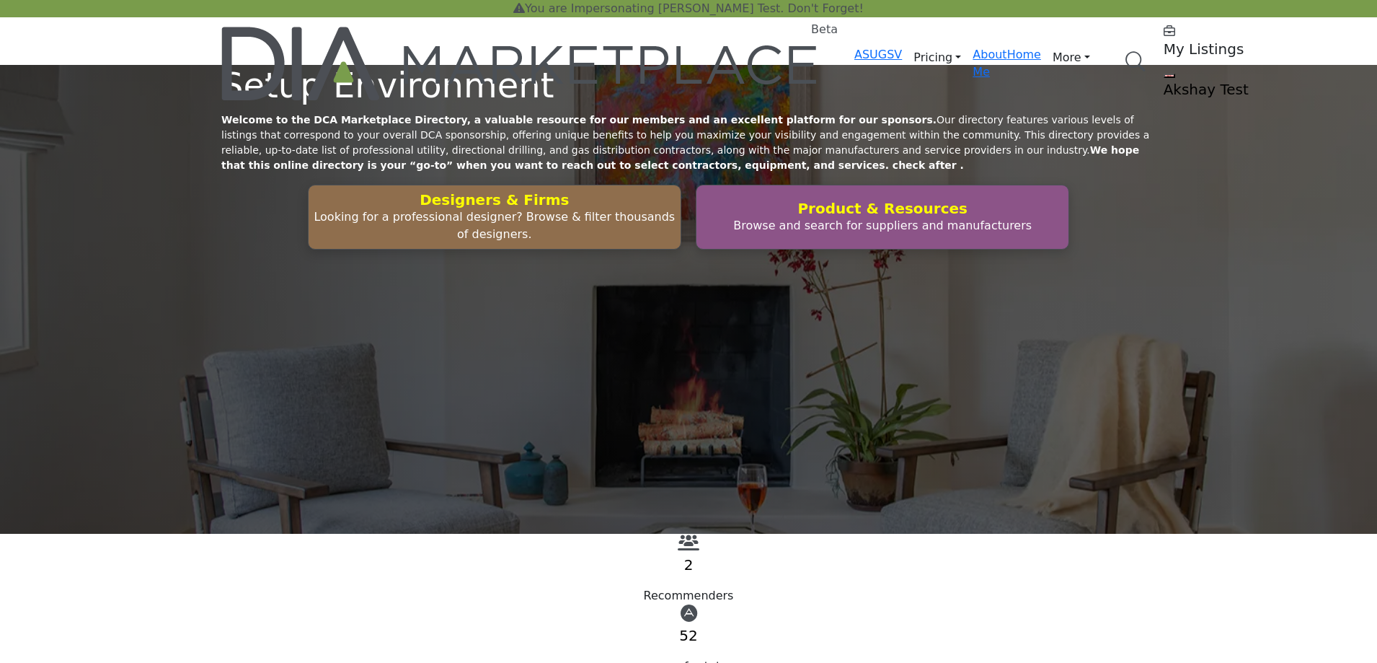
click at [1164, 74] on profile-featured-549c3f08-1abc-42e2-92e0-eb85dea1bc4f "Show hide supplier dropdown" at bounding box center [1170, 76] width 12 height 4
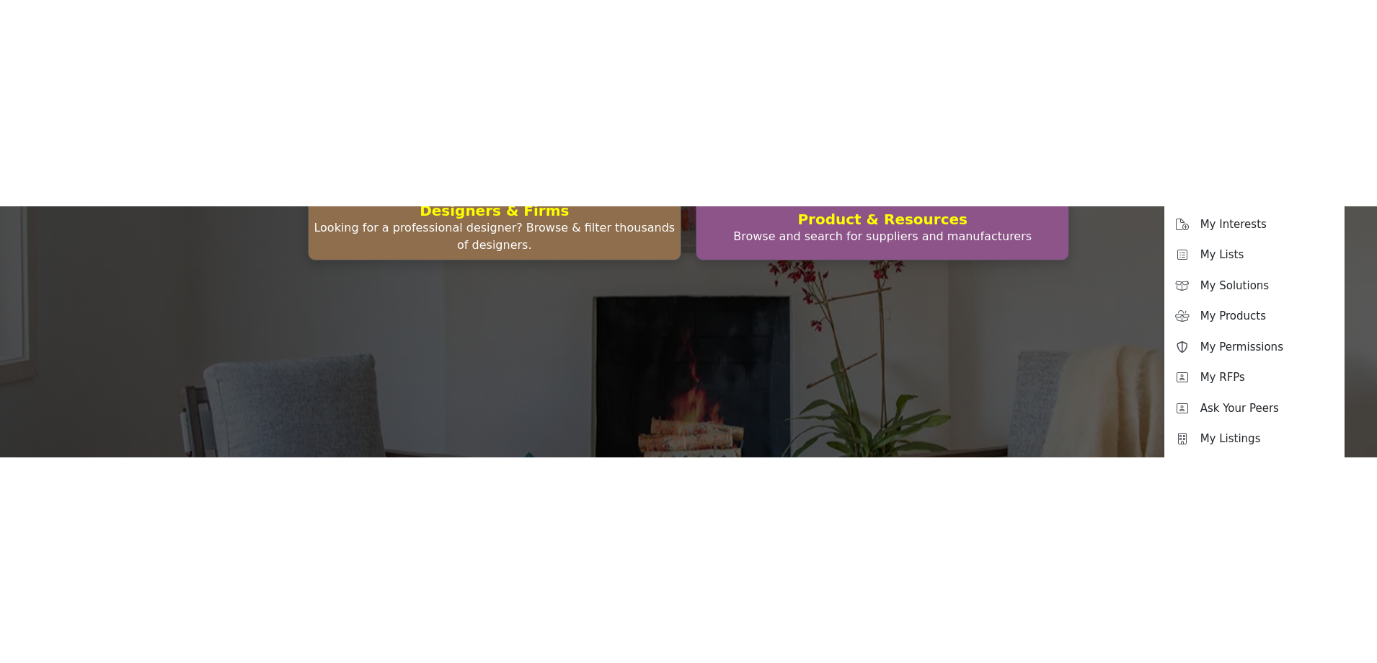
scroll to position [216, 0]
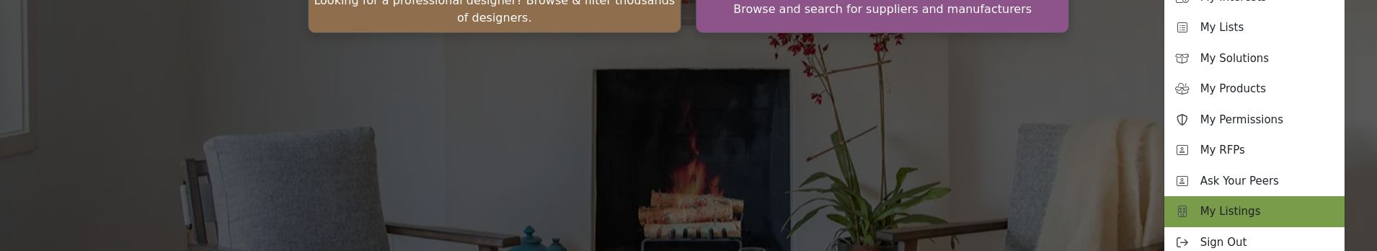
click at [1201, 203] on span "My Listings" at bounding box center [1231, 211] width 61 height 17
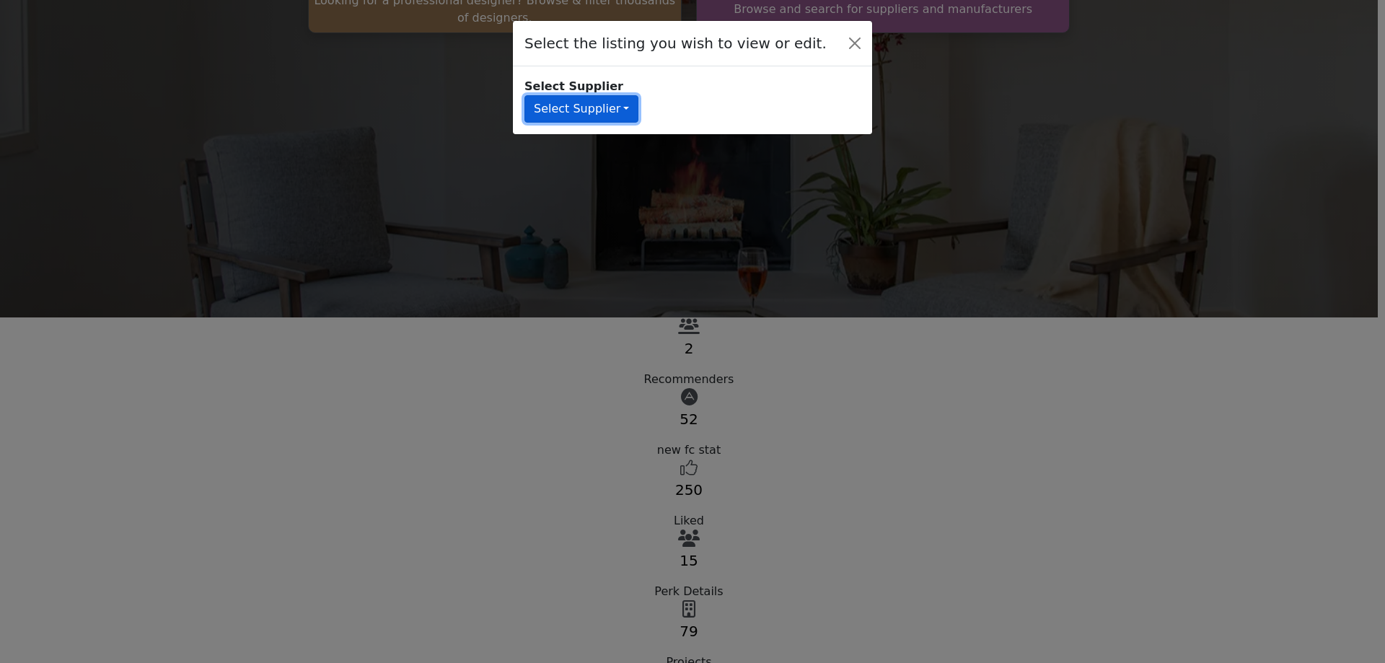
click at [610, 105] on button "Select Supplier" at bounding box center [581, 108] width 114 height 27
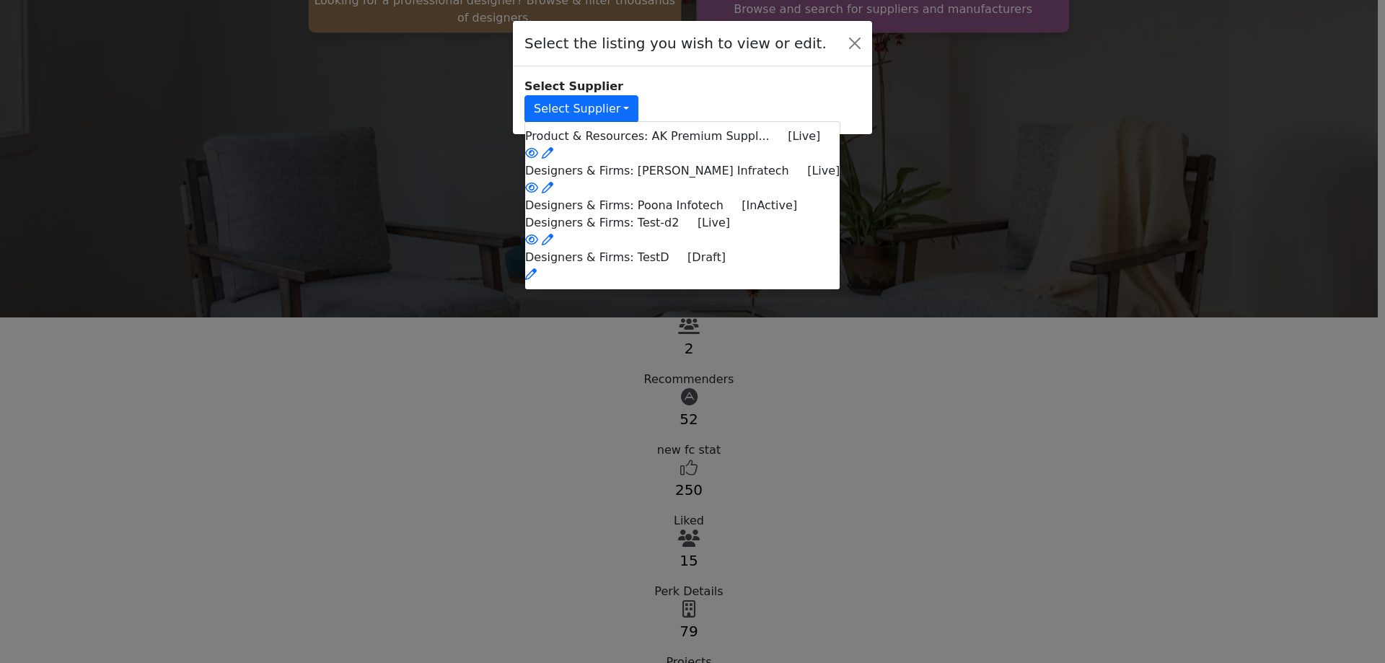
click at [1028, 55] on div "Select the listing you wish to view or edit. Select Supplier Select Supplier Pr…" at bounding box center [692, 331] width 1385 height 663
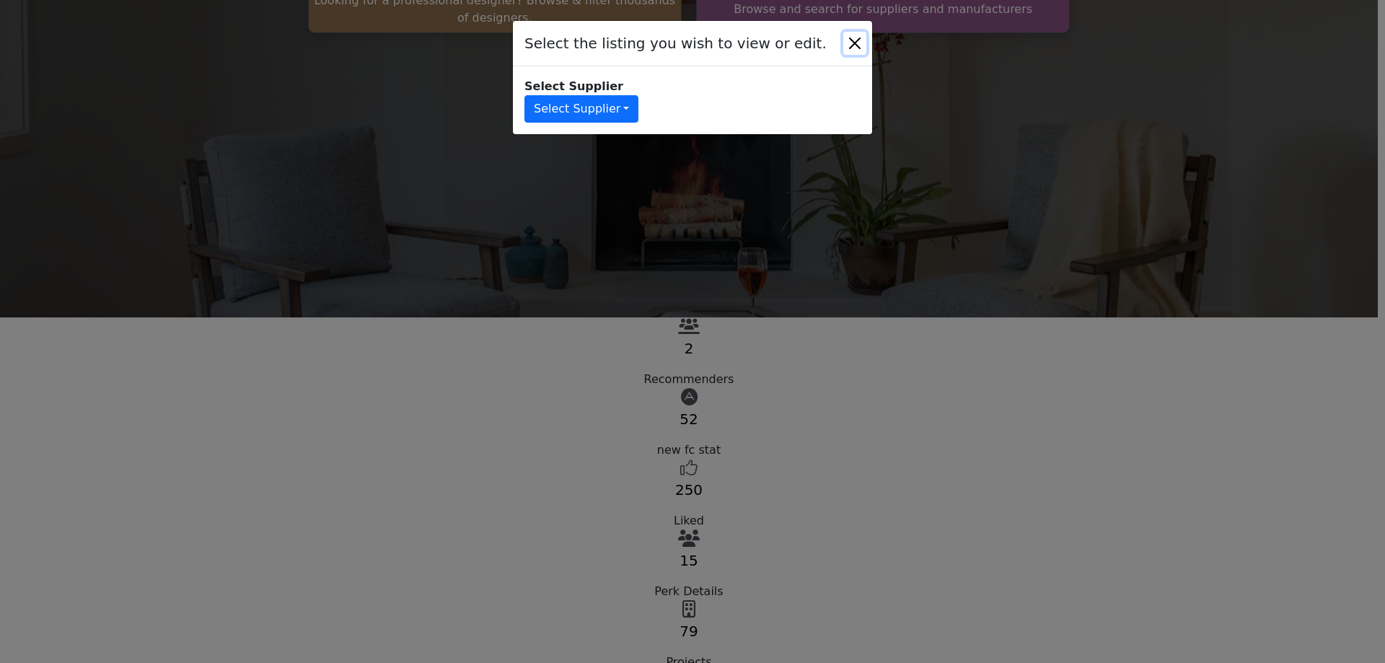
click at [858, 36] on button "Close" at bounding box center [854, 43] width 23 height 23
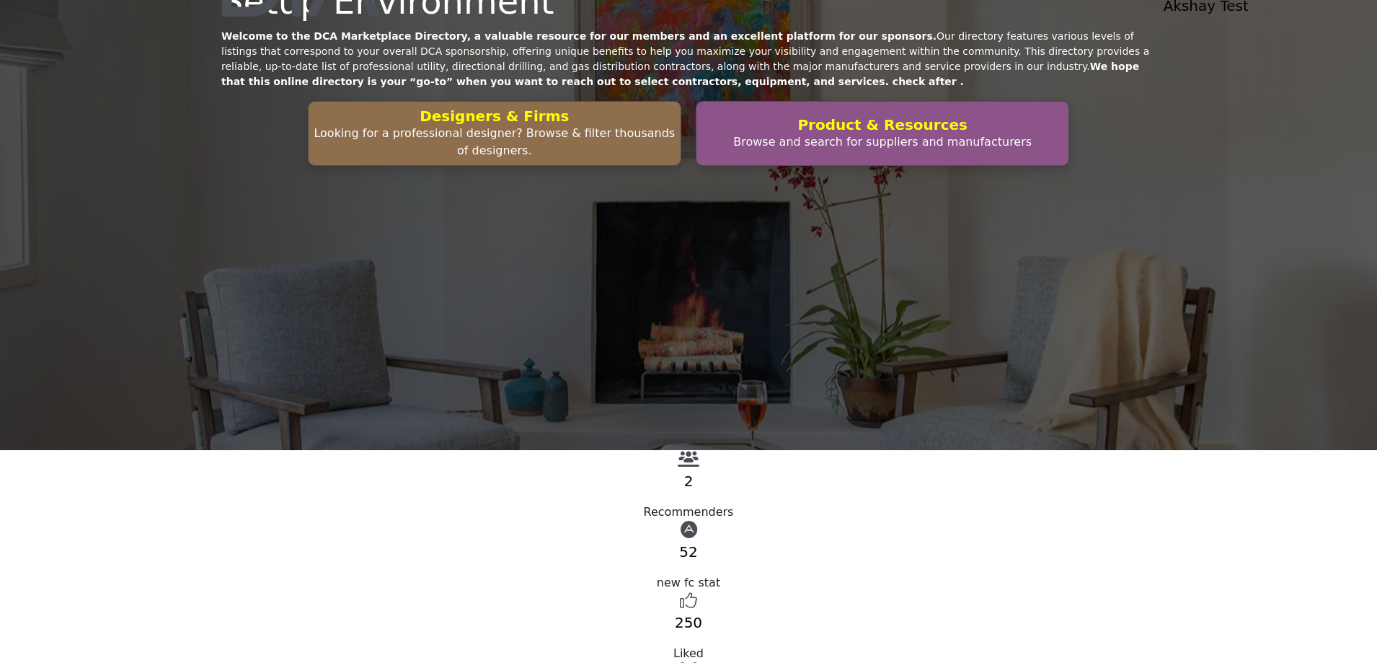
scroll to position [0, 0]
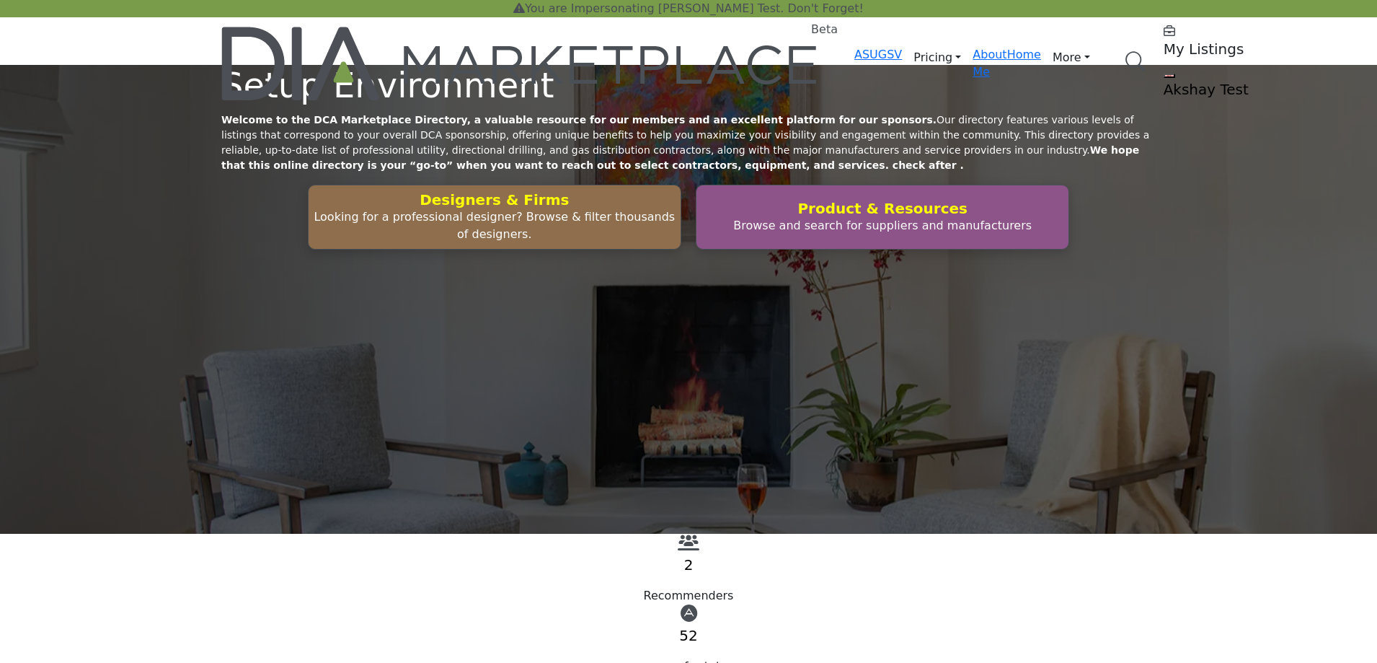
click at [1164, 40] on h5 "My Listings" at bounding box center [1254, 48] width 180 height 17
